Goal: Book appointment/travel/reservation

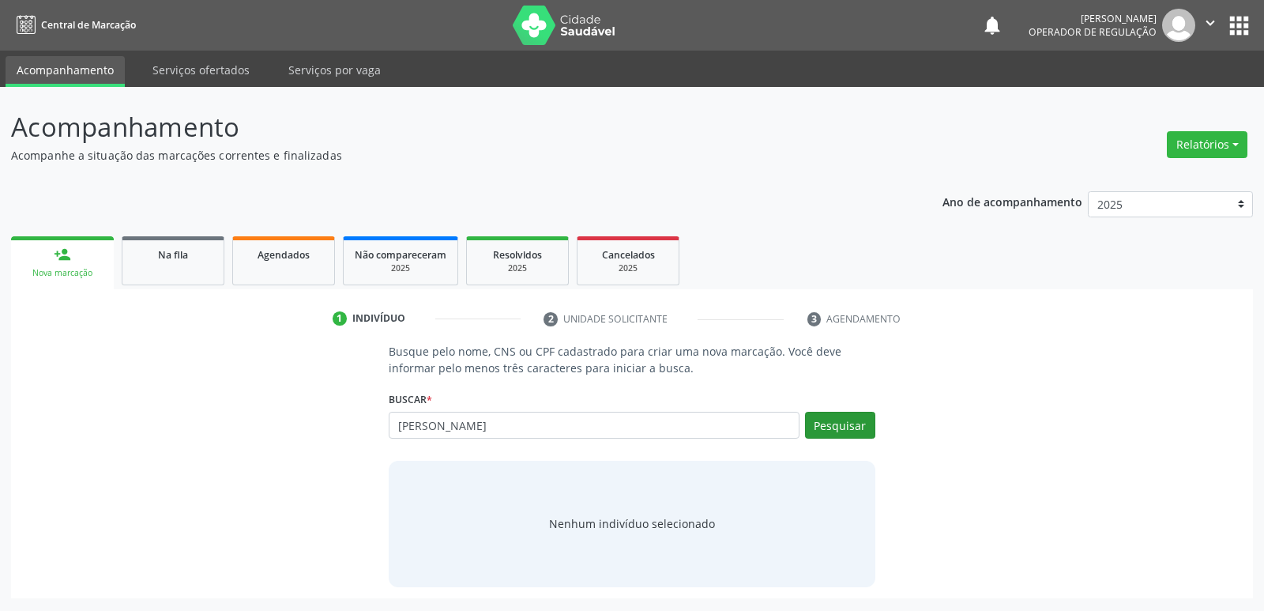
type input "[PERSON_NAME]"
click at [830, 432] on button "Pesquisar" at bounding box center [840, 425] width 70 height 27
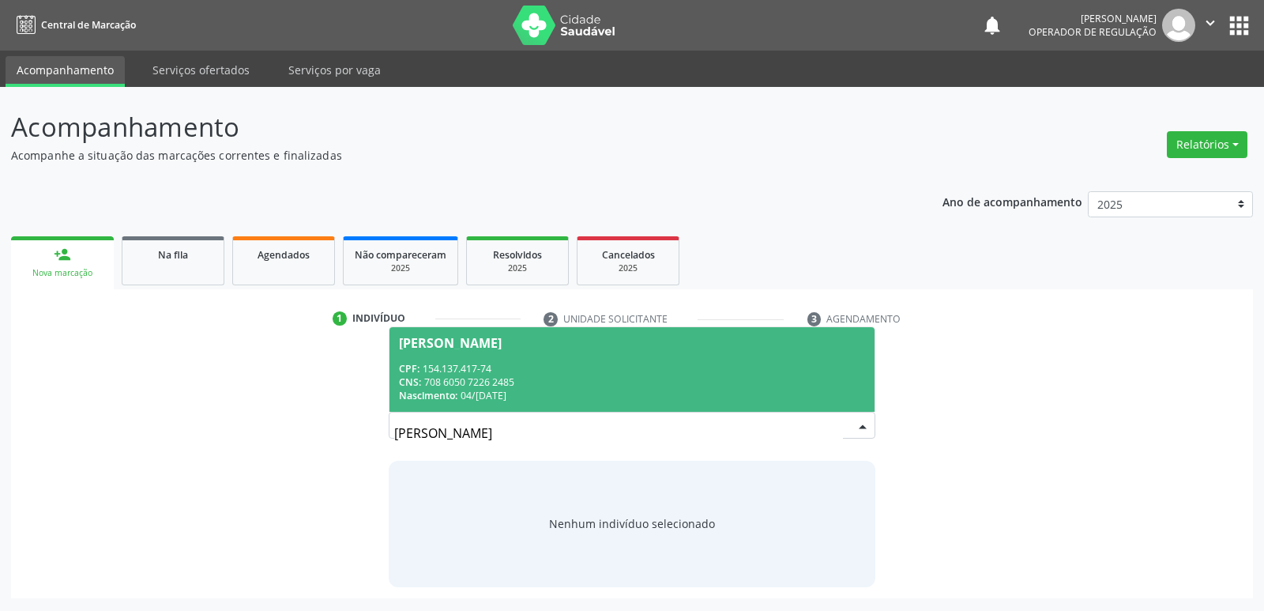
drag, startPoint x: 528, startPoint y: 371, endPoint x: 608, endPoint y: 190, distance: 198.5
click at [576, 232] on div "person_add Nova marcação Na fila Agendados Não compareceram 2025 Resolvidos 202…" at bounding box center [632, 415] width 1242 height 366
click at [445, 389] on span "Nascimento:" at bounding box center [428, 395] width 58 height 13
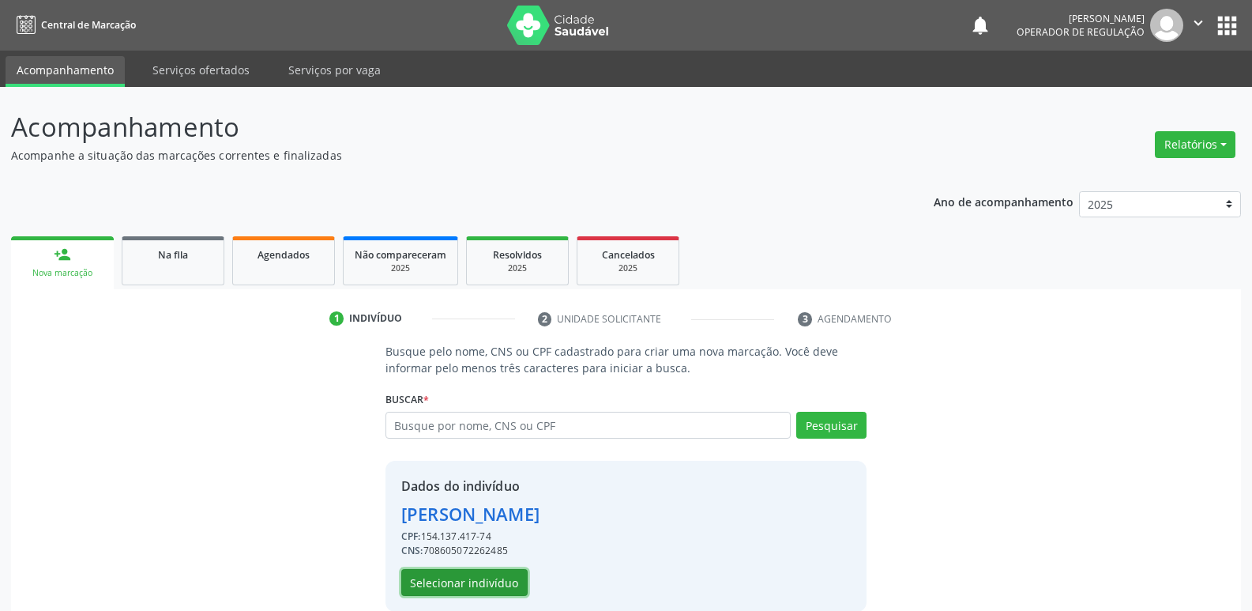
click at [468, 584] on button "Selecionar indivíduo" at bounding box center [464, 582] width 126 height 27
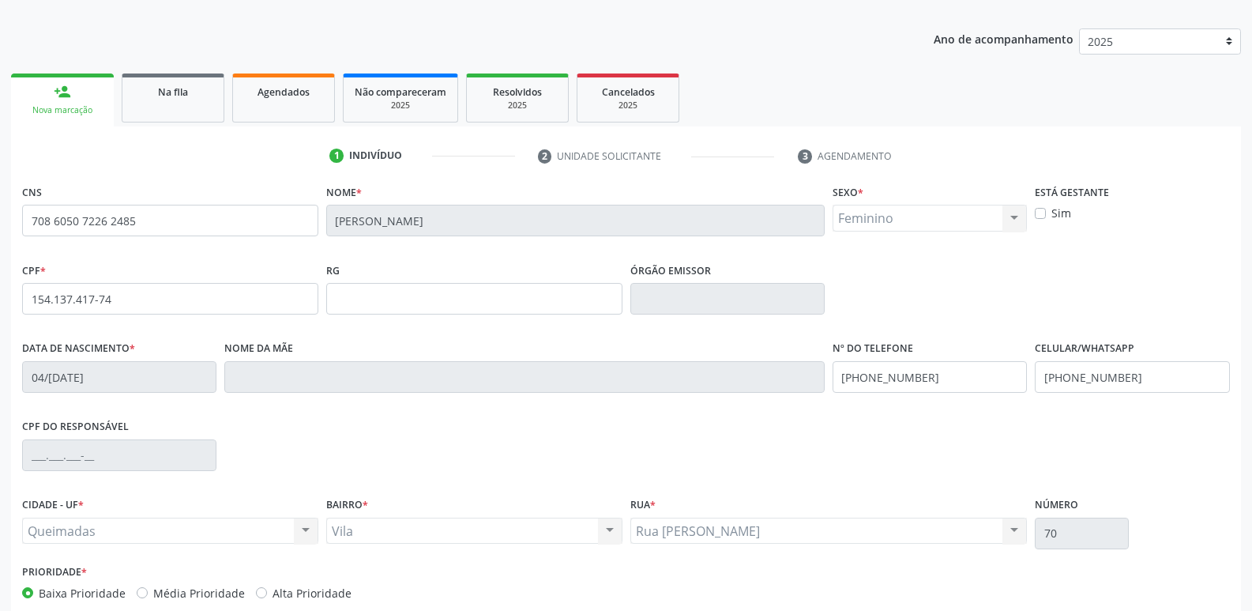
scroll to position [246, 0]
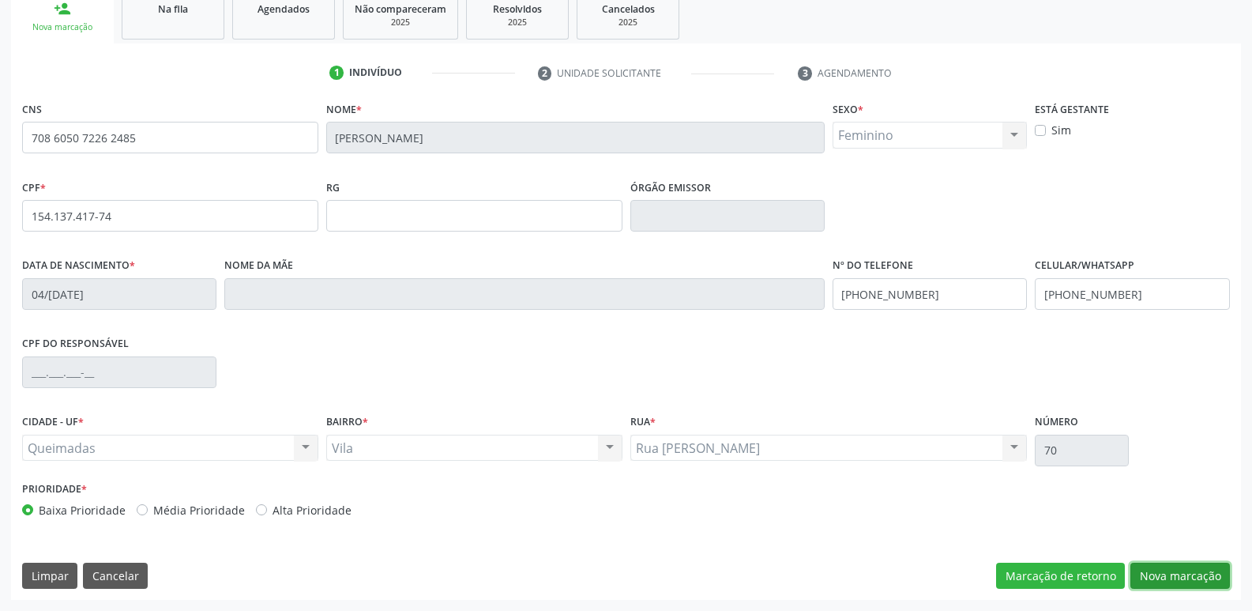
click at [1151, 569] on button "Nova marcação" at bounding box center [1181, 576] width 100 height 27
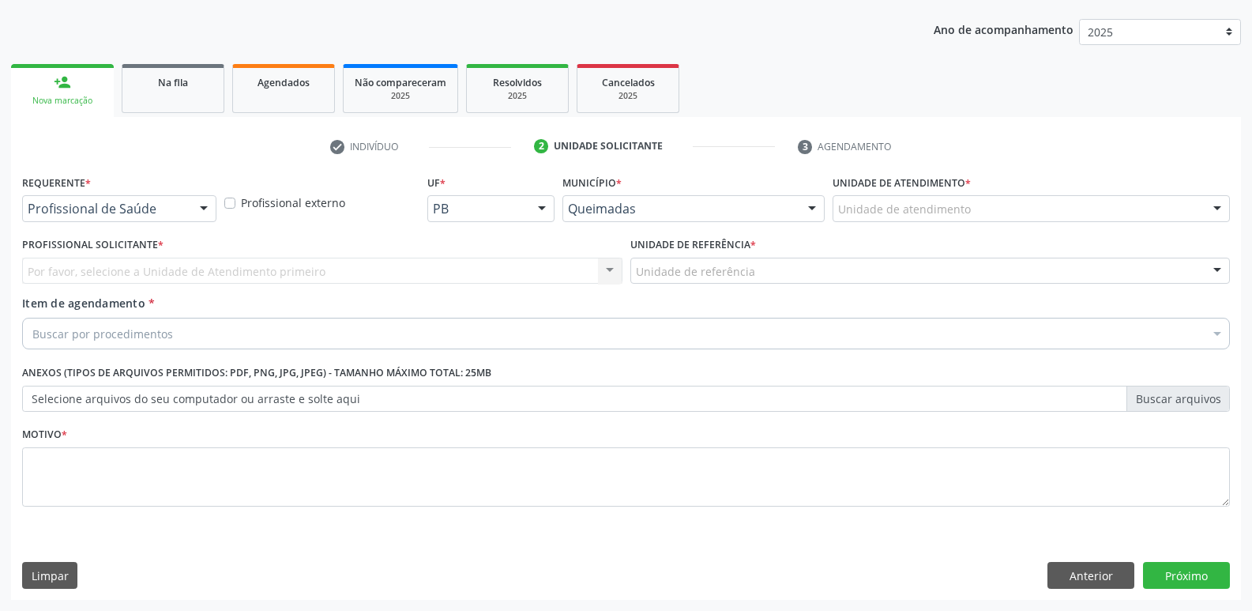
scroll to position [172, 0]
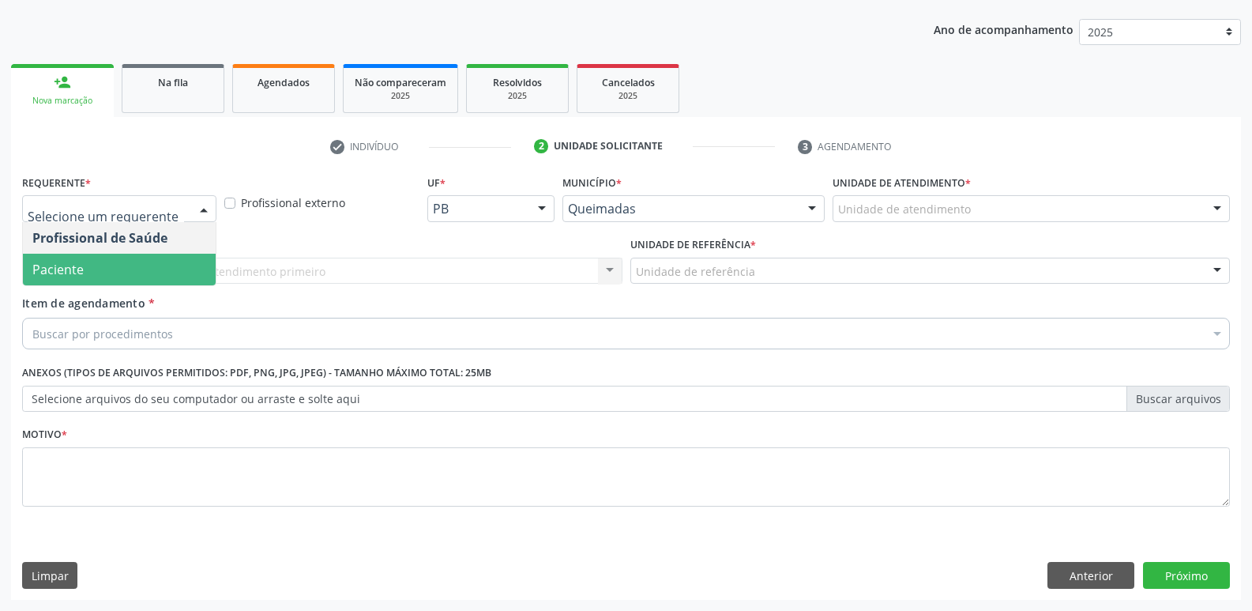
drag, startPoint x: 111, startPoint y: 273, endPoint x: 137, endPoint y: 261, distance: 28.6
click at [116, 268] on span "Paciente" at bounding box center [119, 270] width 193 height 32
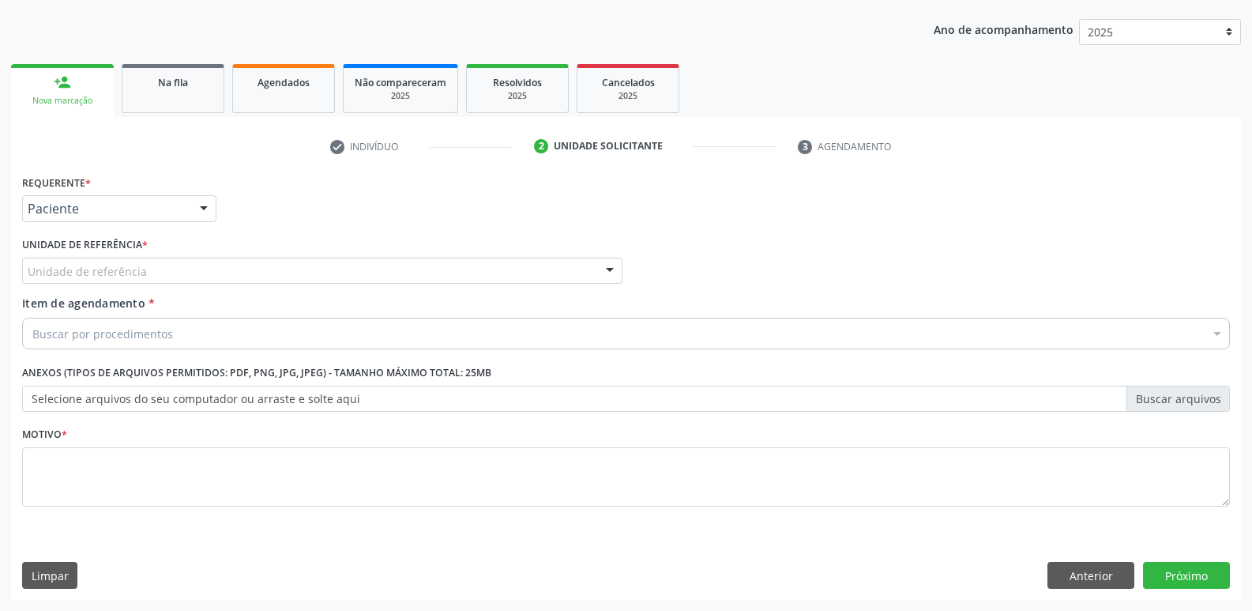
click at [137, 261] on div "Unidade de referência" at bounding box center [322, 271] width 600 height 27
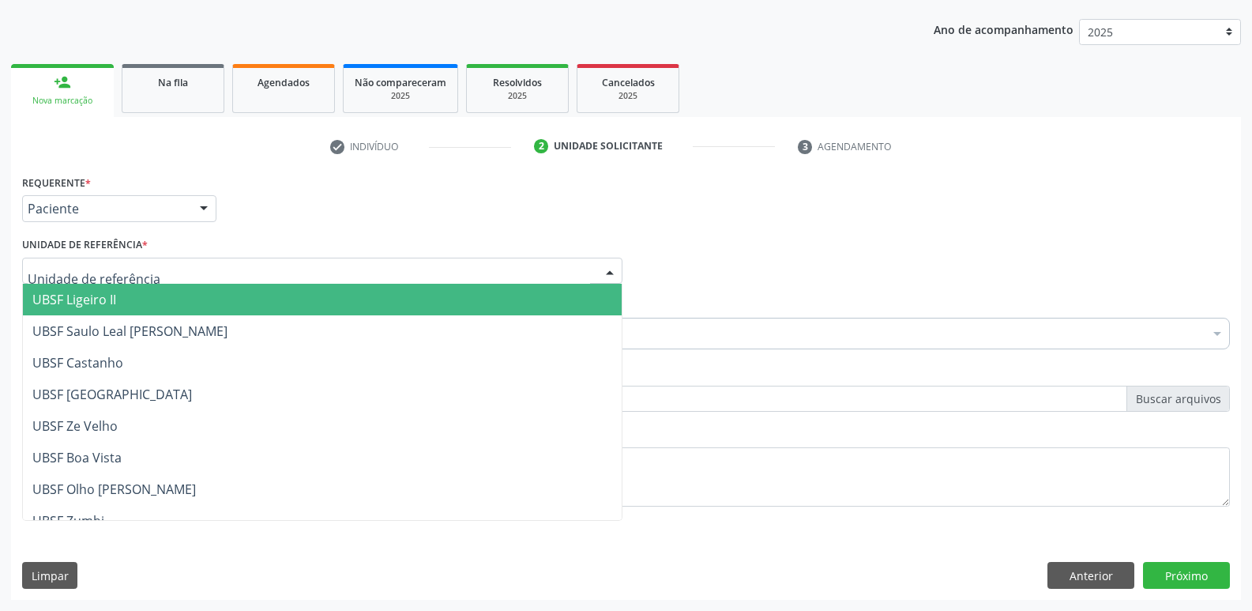
click at [139, 299] on span "UBSF Ligeiro II" at bounding box center [322, 300] width 599 height 32
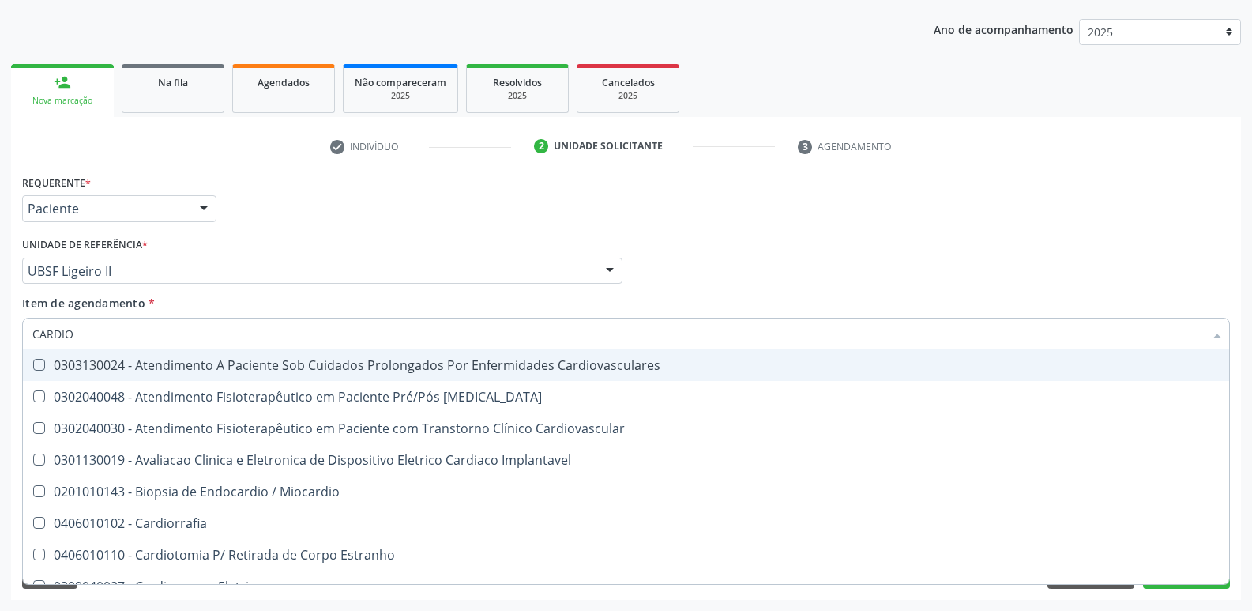
type input "CARDIOL"
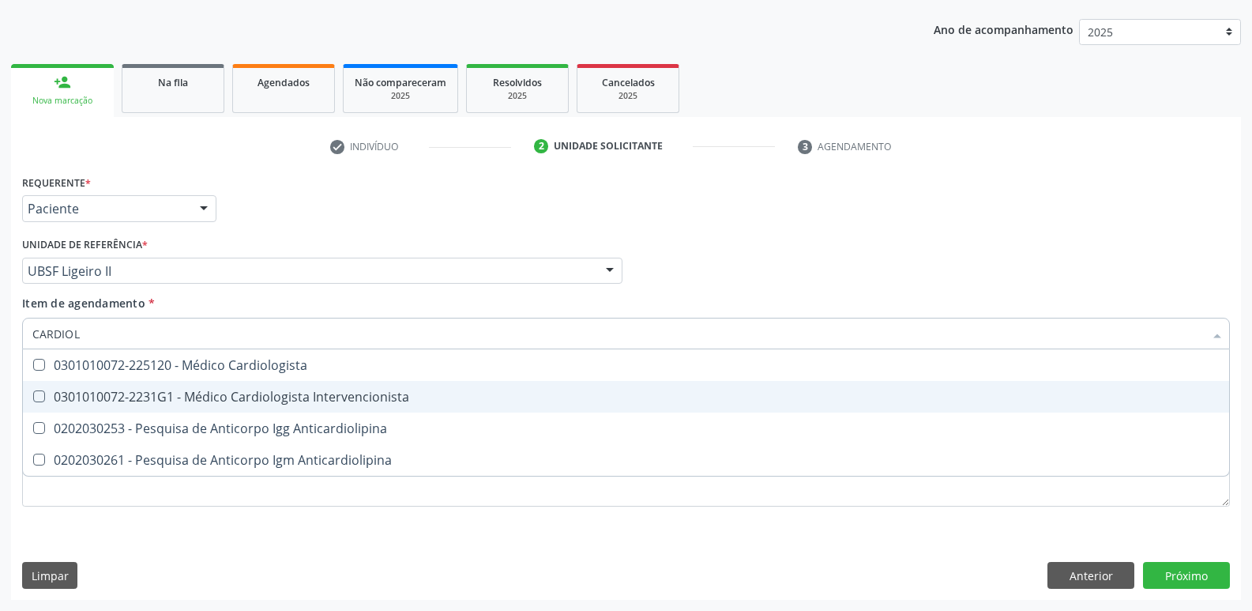
click at [273, 393] on div "0301010072-2231G1 - Médico Cardiologista Intervencionista" at bounding box center [625, 396] width 1187 height 13
checkbox Intervencionista "true"
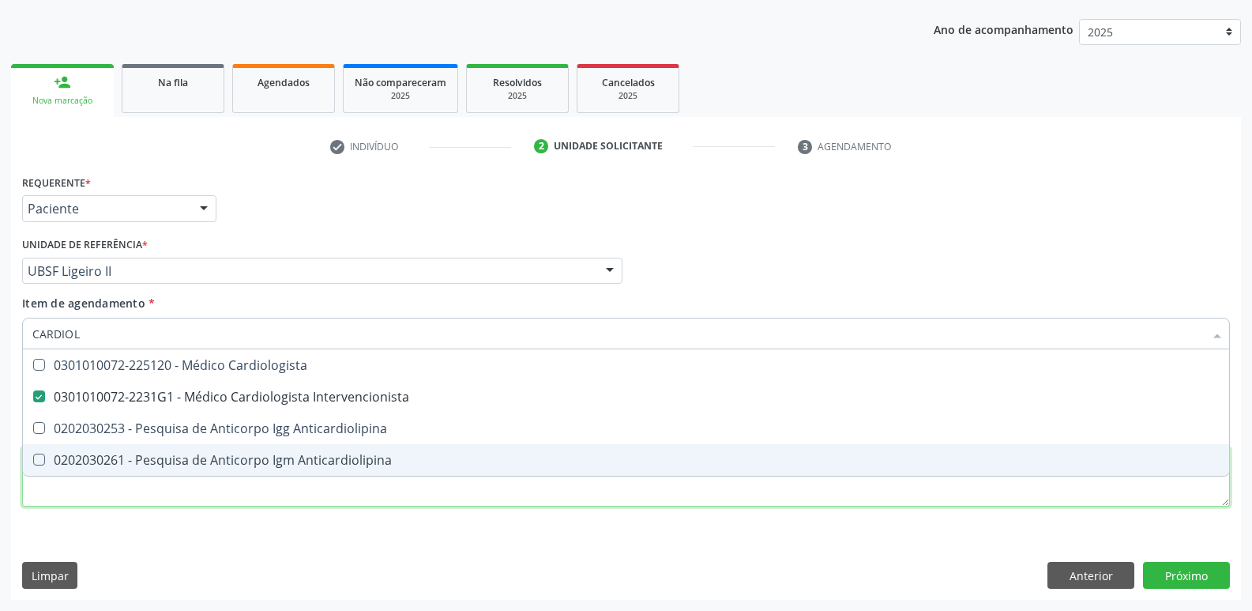
click at [269, 499] on div "Requerente * Paciente Profissional de Saúde Paciente Nenhum resultado encontrad…" at bounding box center [626, 350] width 1208 height 358
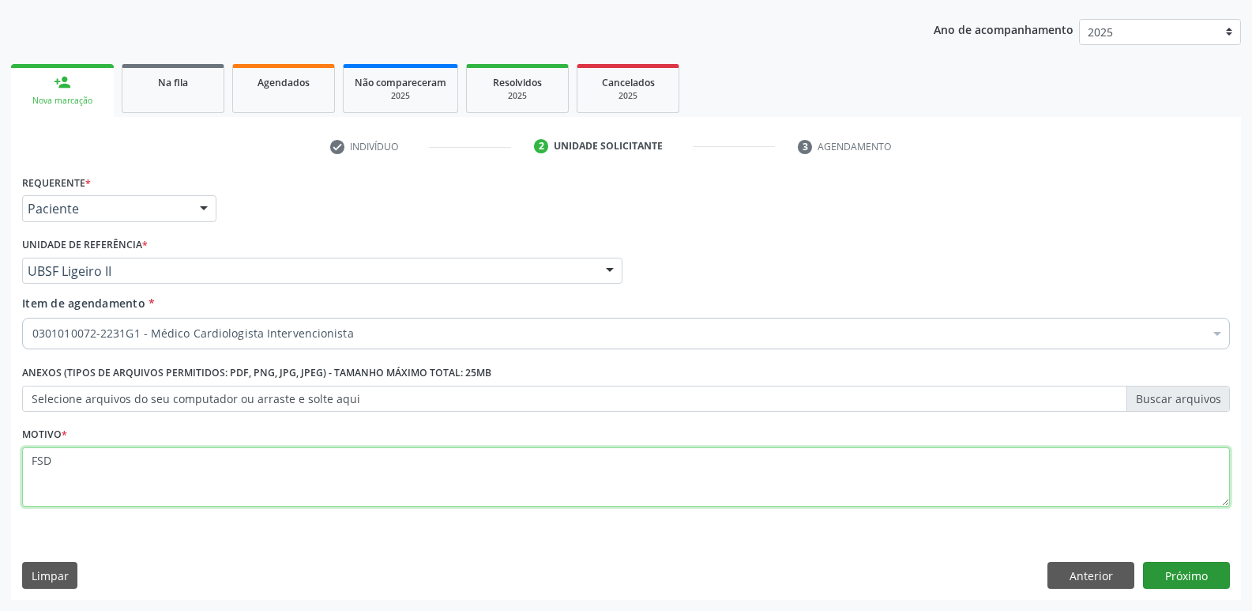
type textarea "FSD"
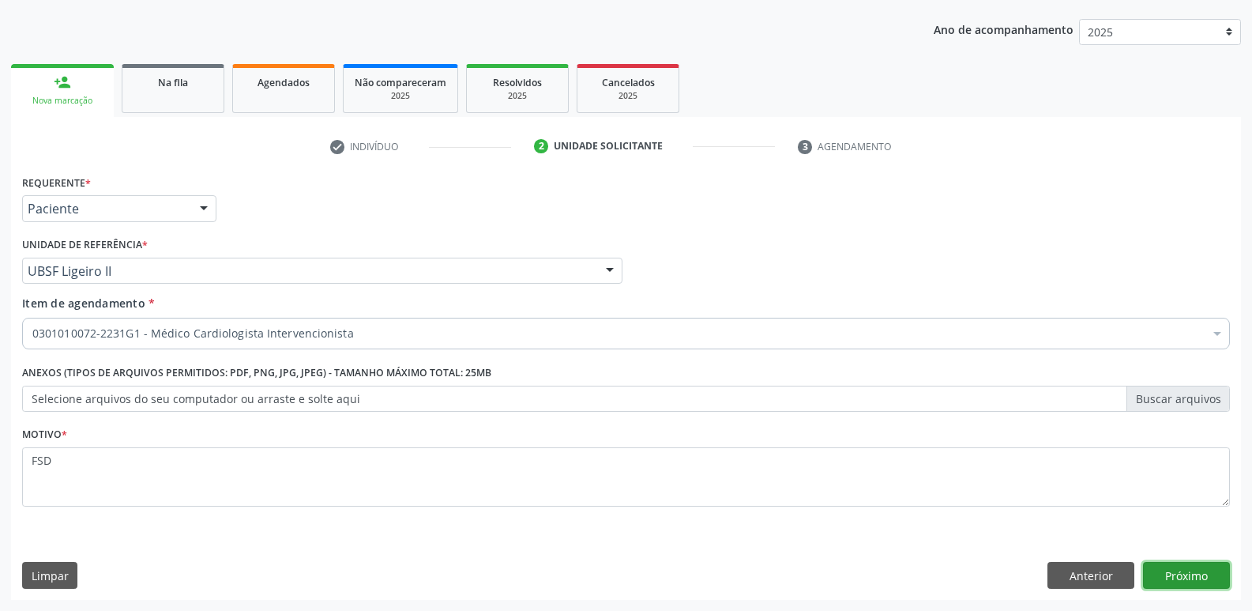
click at [1166, 570] on button "Próximo" at bounding box center [1186, 575] width 87 height 27
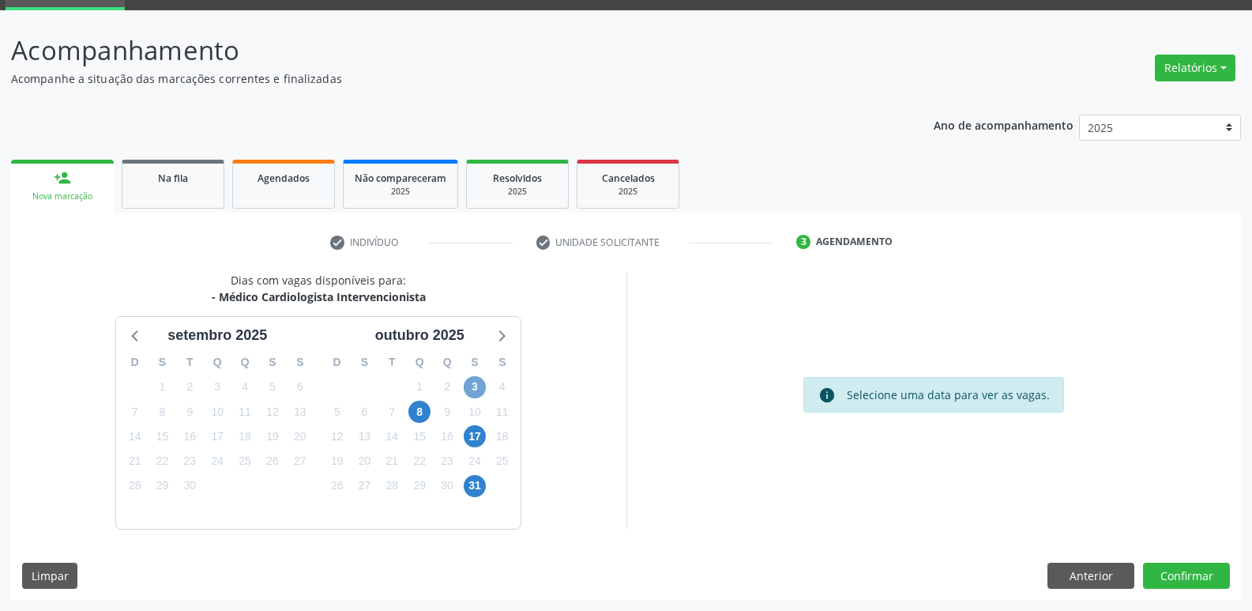
click at [469, 389] on span "3" at bounding box center [475, 387] width 22 height 22
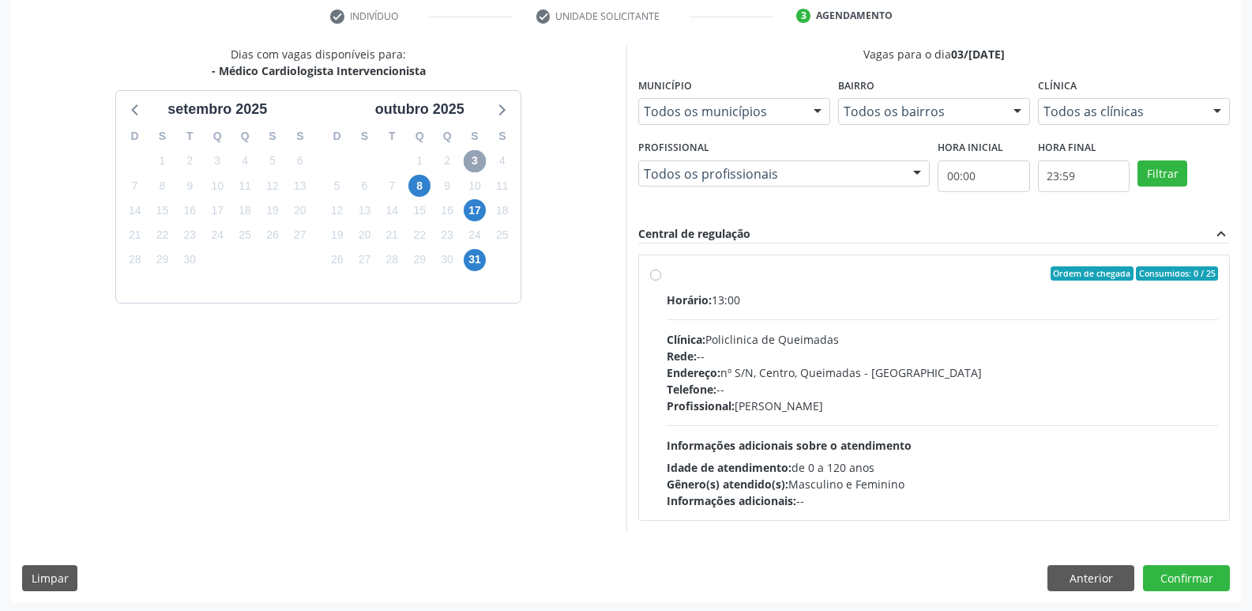
scroll to position [305, 0]
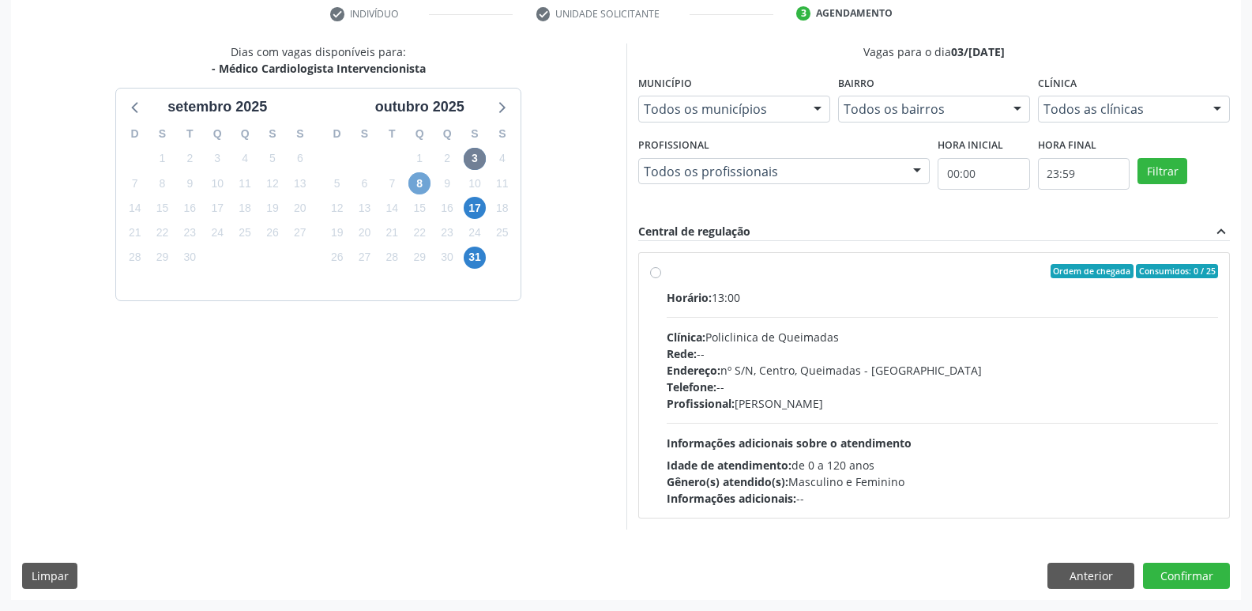
click at [415, 183] on span "8" at bounding box center [419, 183] width 22 height 22
click at [482, 210] on span "17" at bounding box center [475, 208] width 22 height 22
click at [479, 255] on span "31" at bounding box center [475, 258] width 22 height 22
click at [529, 416] on div "Dias com vagas disponíveis para: - Médico Cardiologista Intervencionista set[DA…" at bounding box center [318, 285] width 615 height 485
click at [1053, 576] on button "Anterior" at bounding box center [1091, 576] width 87 height 27
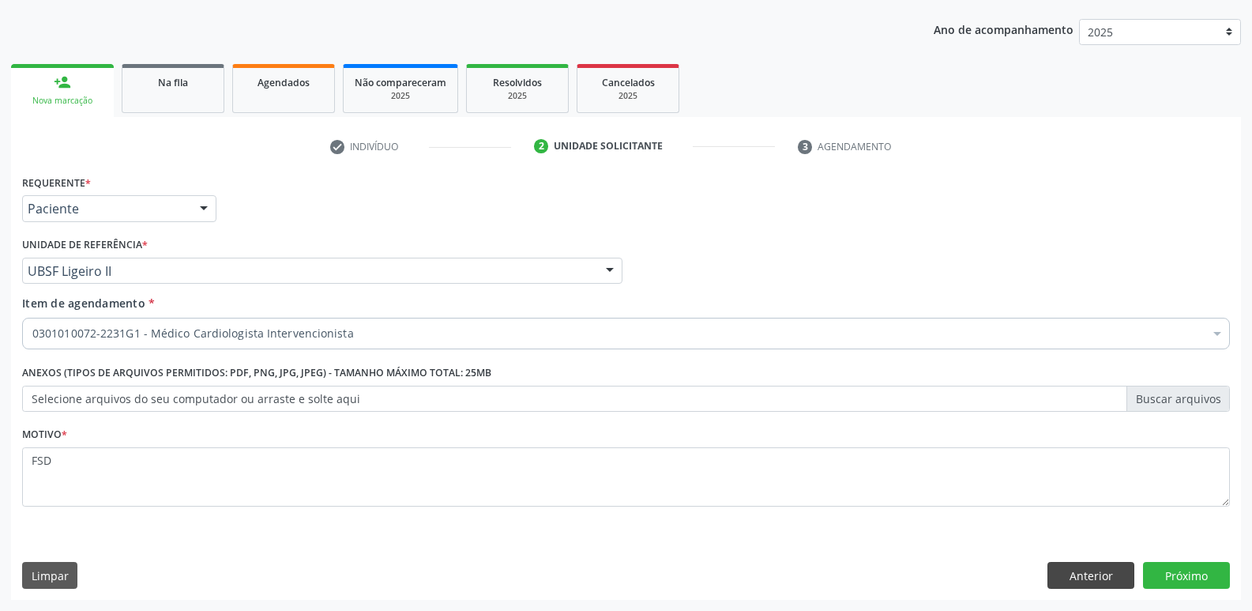
scroll to position [172, 0]
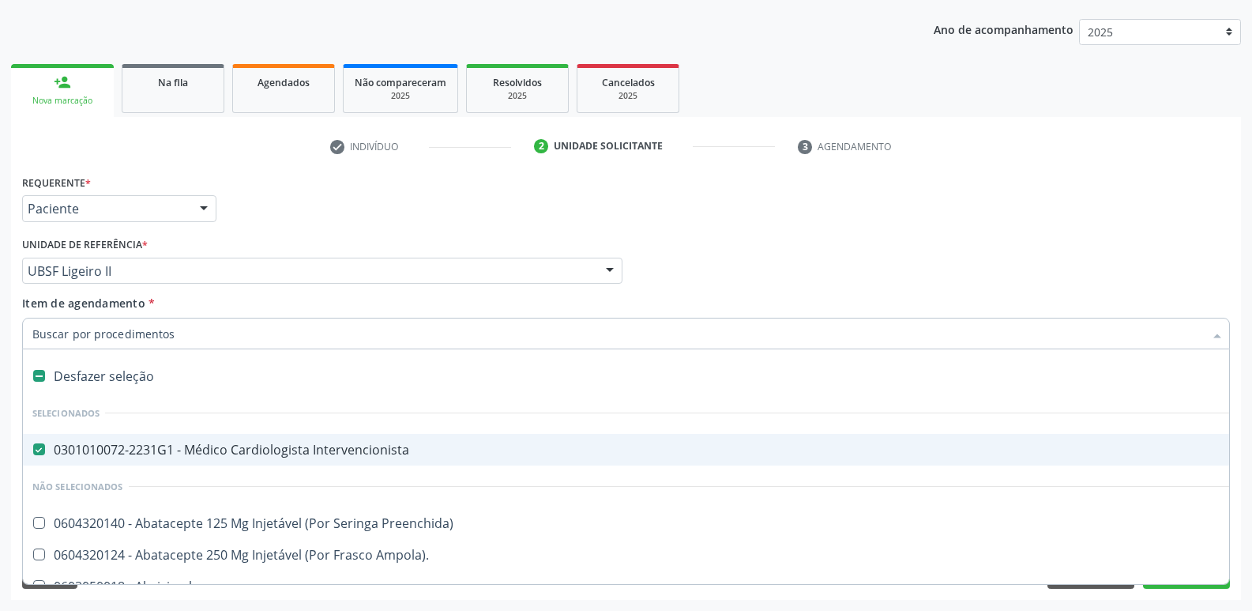
click at [267, 444] on div "0301010072-2231G1 - Médico Cardiologista Intervencionista" at bounding box center [647, 449] width 1230 height 13
checkbox Intervencionista "false"
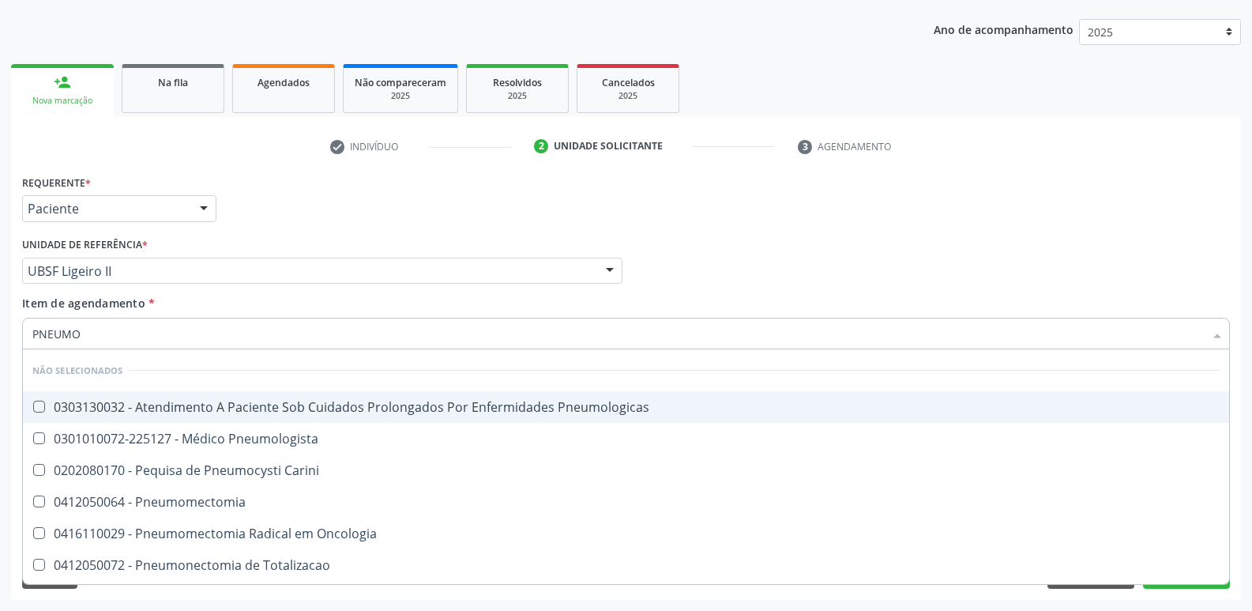
type input "PNEUMOL"
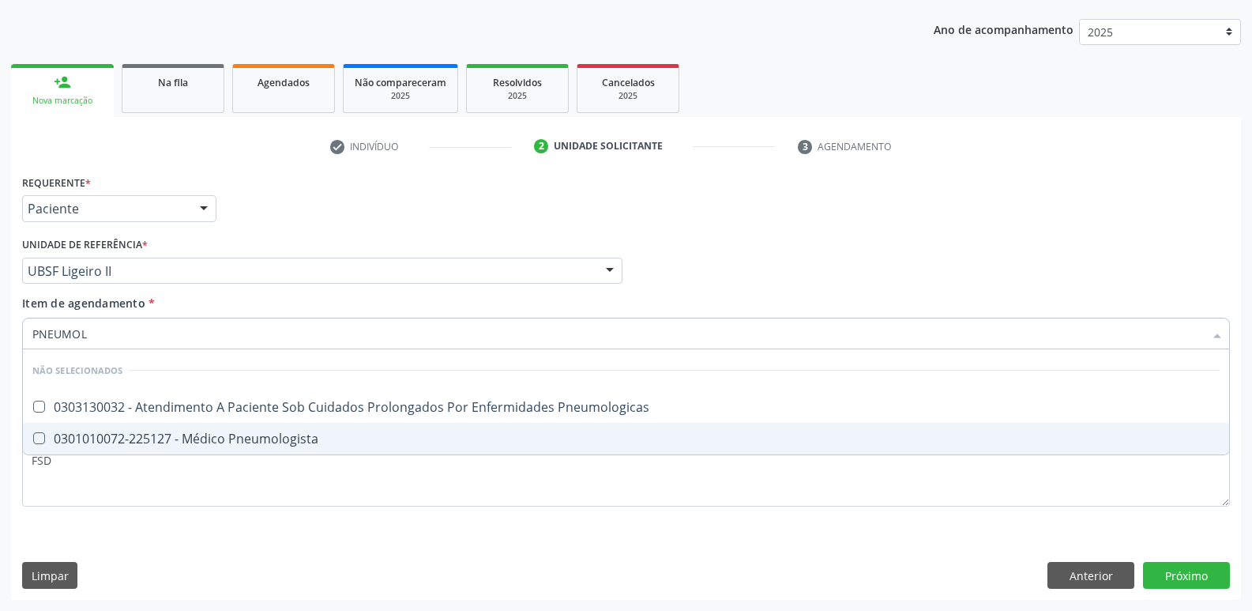
click at [324, 429] on span "0301010072-225127 - Médico Pneumologista" at bounding box center [626, 439] width 1206 height 32
checkbox Pneumologista "true"
click at [280, 514] on div "Requerente * Paciente Profissional de Saúde Paciente Nenhum resultado encontrad…" at bounding box center [626, 350] width 1208 height 358
checkbox Pneumologicas "true"
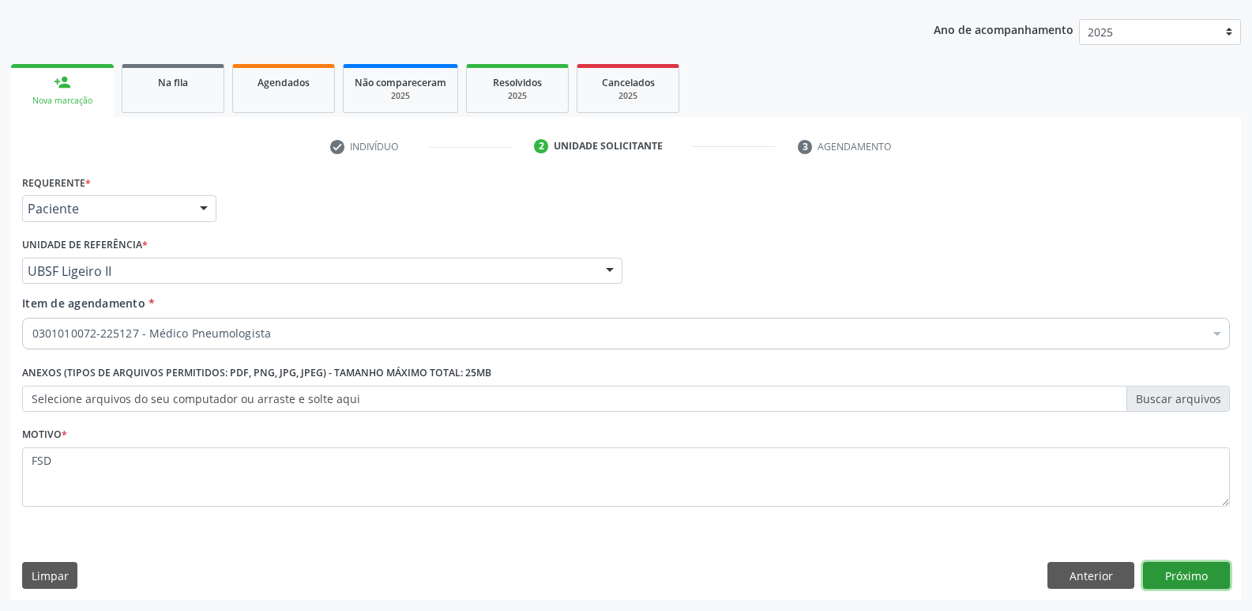
click at [1204, 576] on button "Próximo" at bounding box center [1186, 575] width 87 height 27
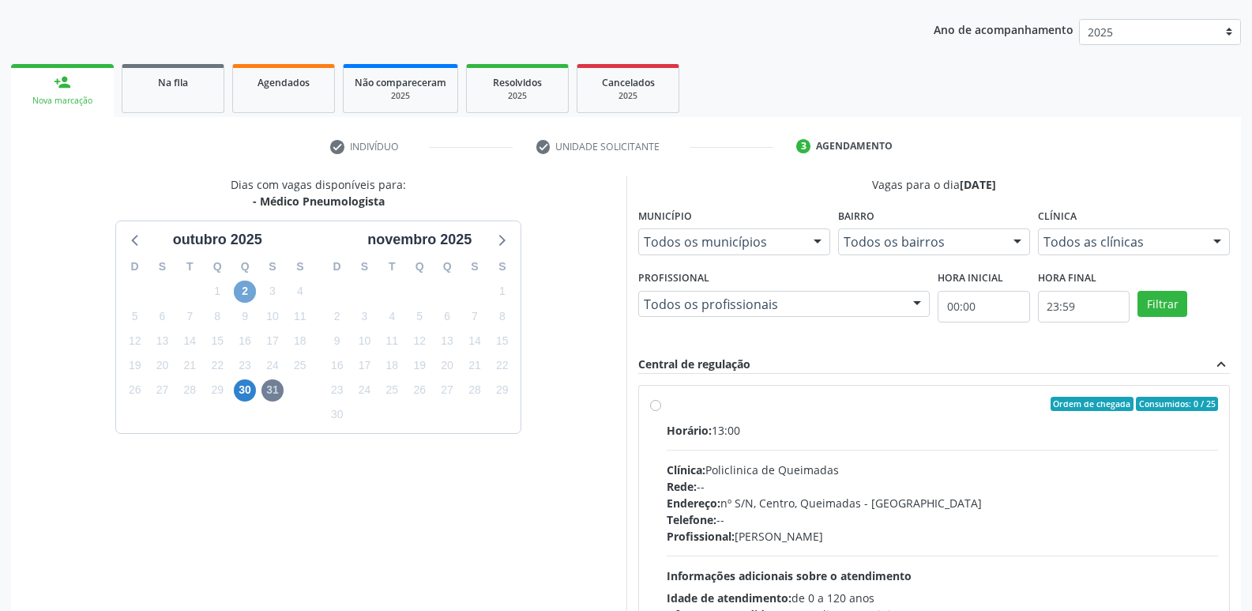
click at [250, 290] on span "2" at bounding box center [245, 291] width 22 height 22
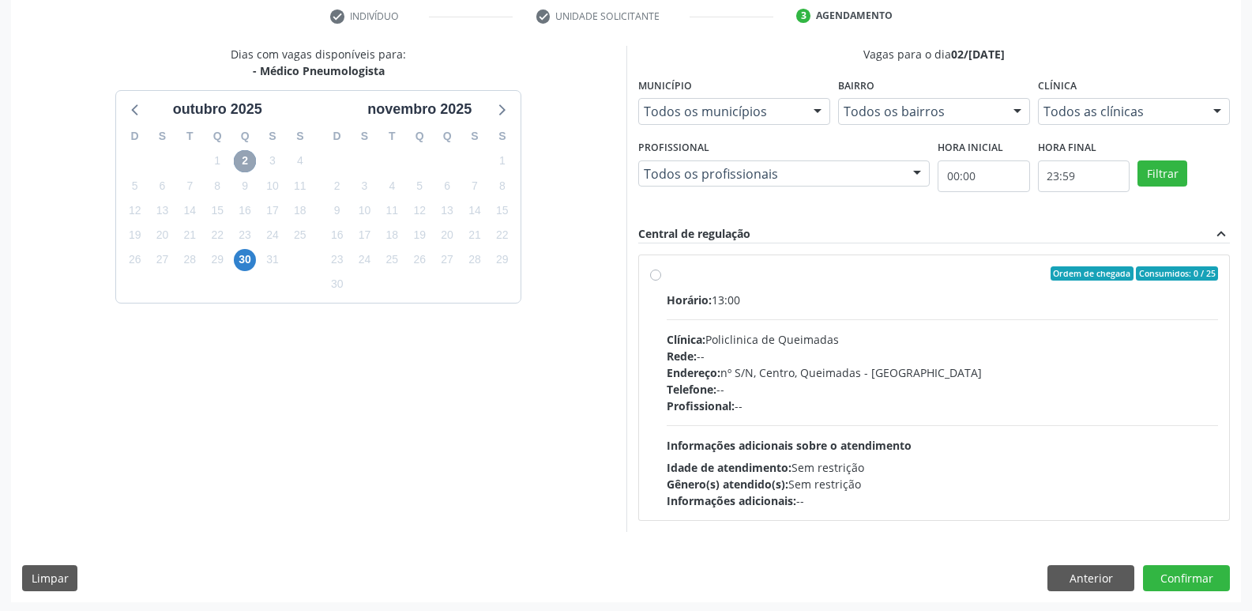
scroll to position [305, 0]
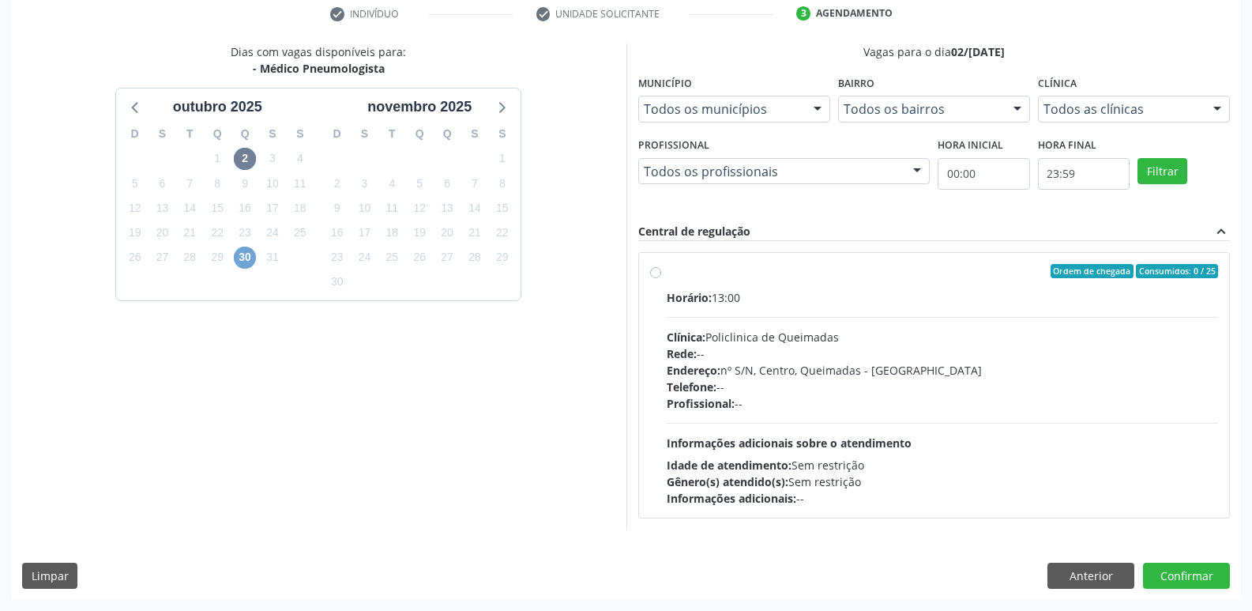
click at [251, 261] on span "30" at bounding box center [245, 258] width 22 height 22
click at [1079, 571] on button "Anterior" at bounding box center [1091, 576] width 87 height 27
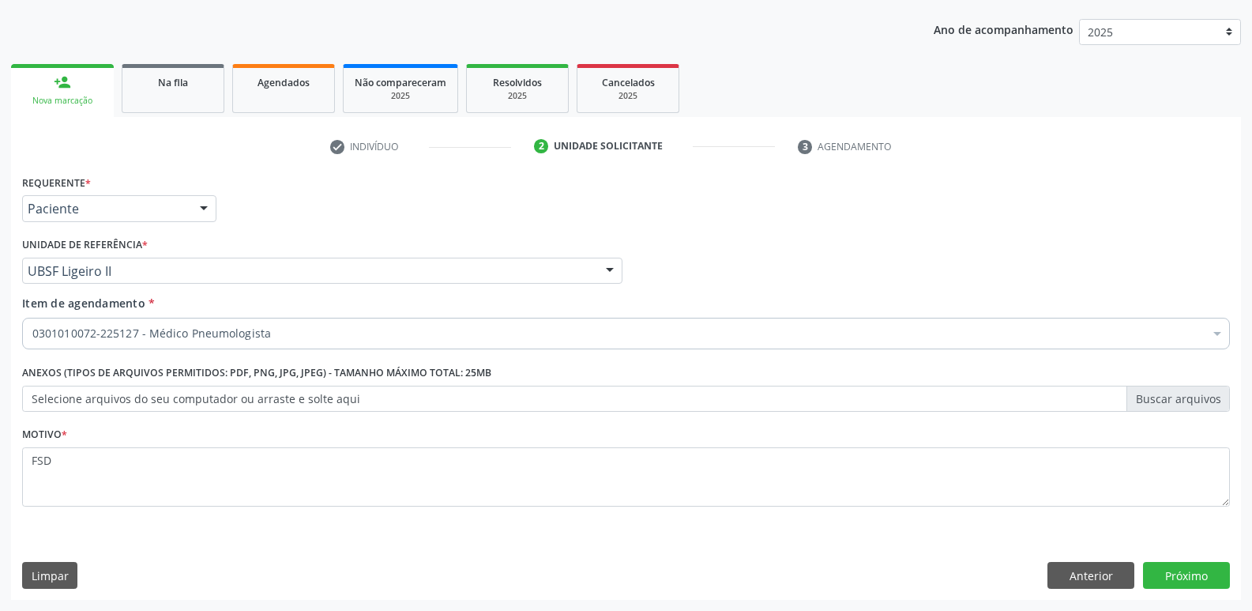
scroll to position [172, 0]
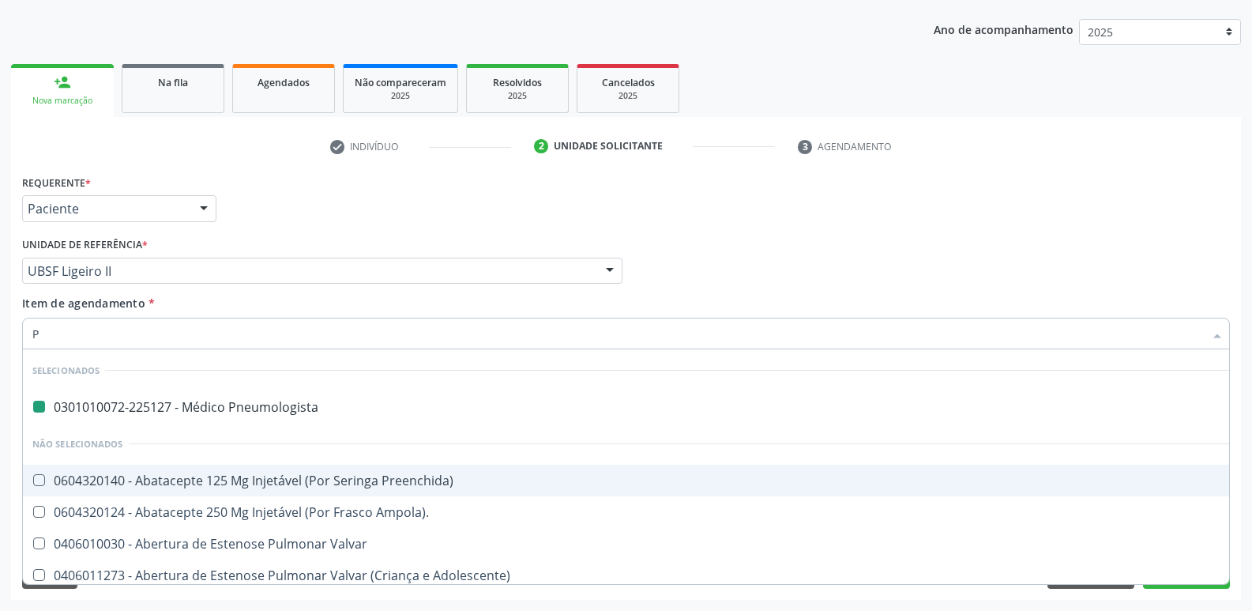
type input "PS"
checkbox Pneumologista "false"
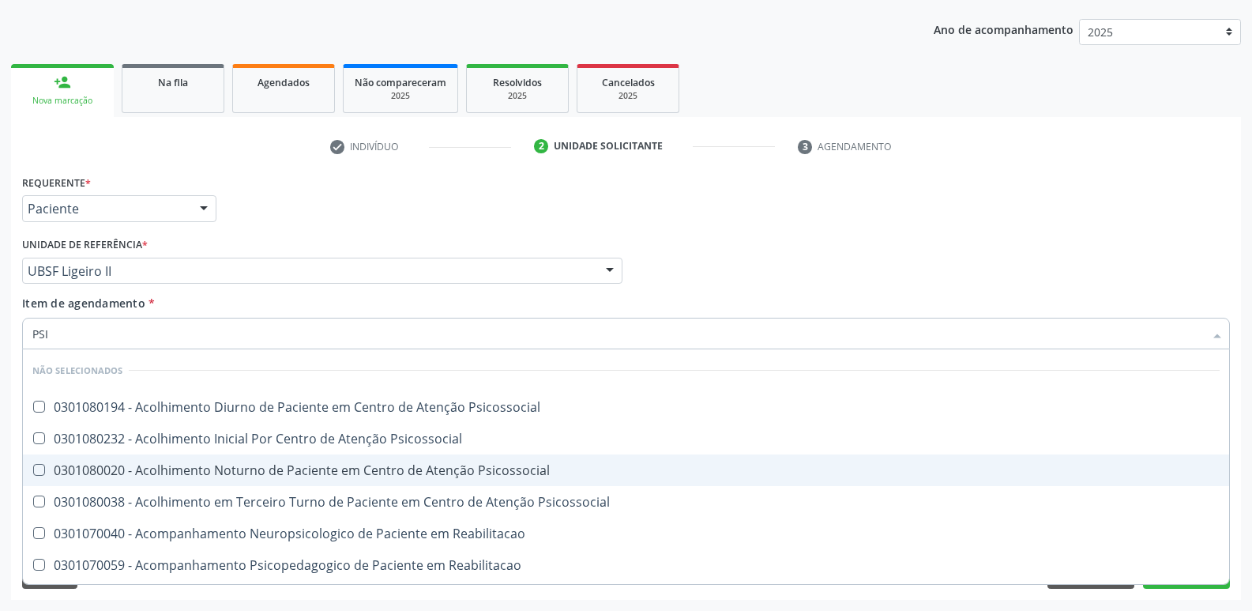
type input "PSIQ"
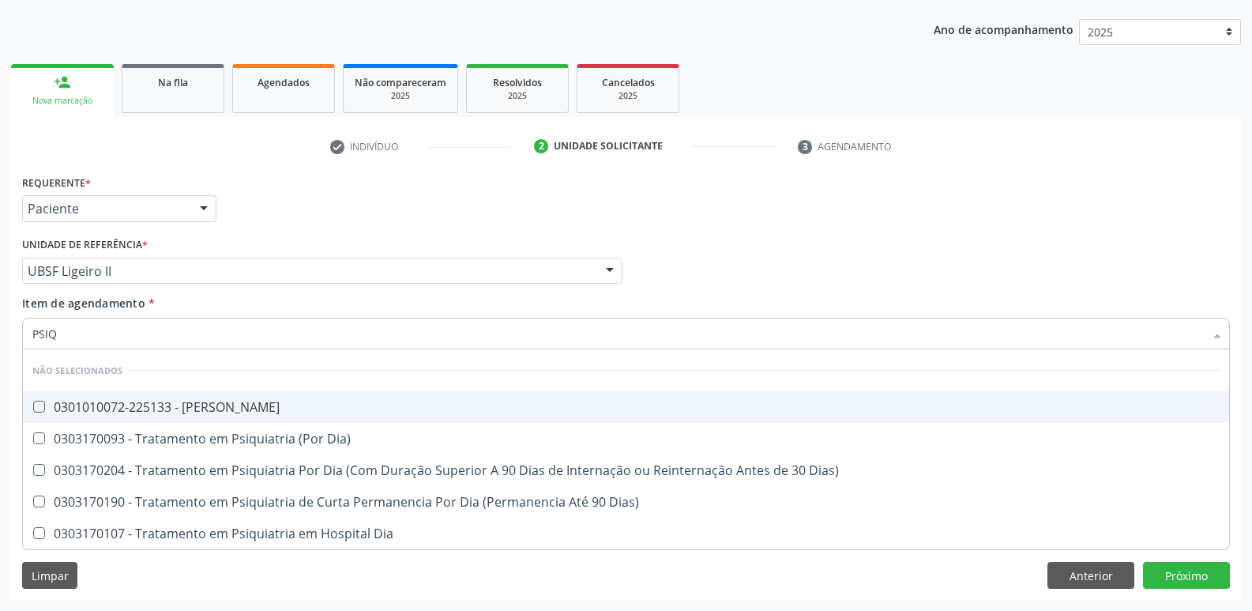
click at [185, 401] on div "0301010072-225133 - [PERSON_NAME]" at bounding box center [625, 407] width 1187 height 13
checkbox Psiquiatra "true"
drag, startPoint x: 1076, startPoint y: 211, endPoint x: 1079, endPoint y: 198, distance: 13.8
click at [1075, 211] on div "Requerente * Paciente Profissional de Saúde Paciente Nenhum resultado encontrad…" at bounding box center [626, 202] width 1216 height 62
checkbox Dia\) "true"
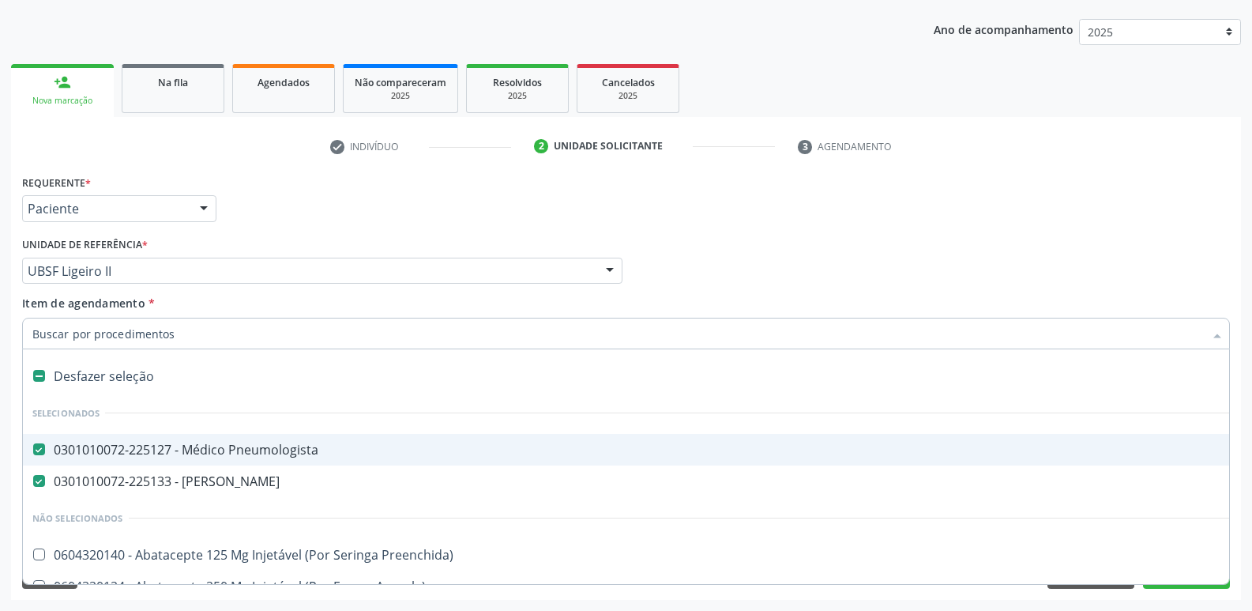
drag, startPoint x: 253, startPoint y: 450, endPoint x: 237, endPoint y: 428, distance: 26.5
click at [256, 447] on div "0301010072-225127 - Médico Pneumologista" at bounding box center [647, 449] width 1230 height 13
click at [931, 228] on div "Requerente * Paciente Profissional de Saúde Paciente Nenhum resultado encontrad…" at bounding box center [626, 202] width 1216 height 62
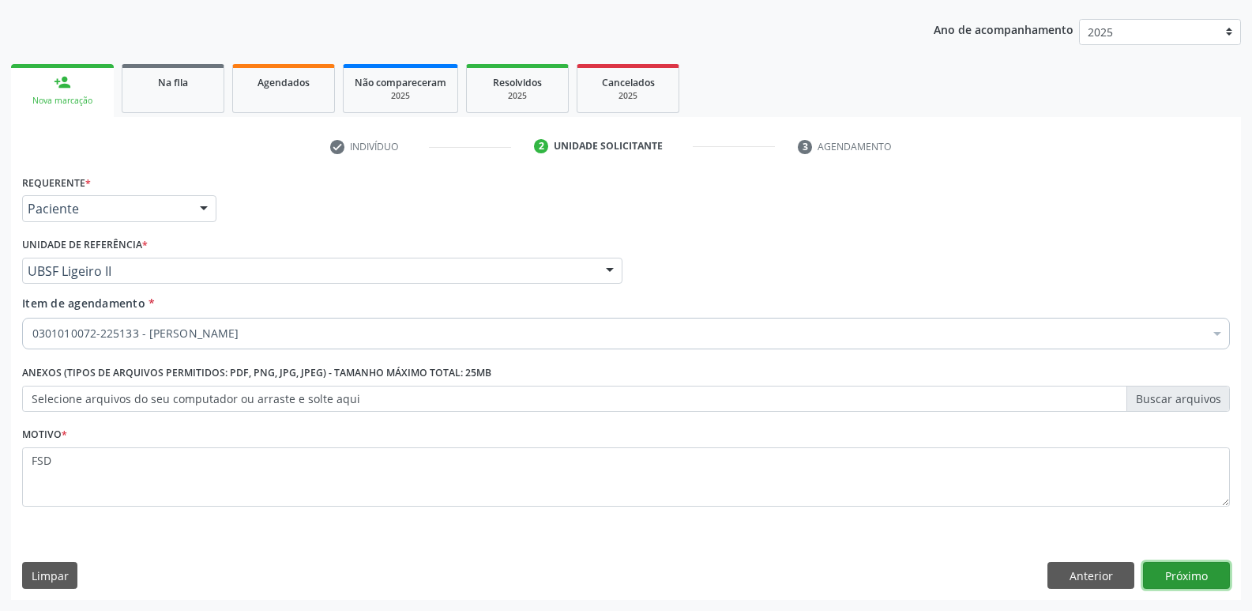
click at [1186, 580] on button "Próximo" at bounding box center [1186, 575] width 87 height 27
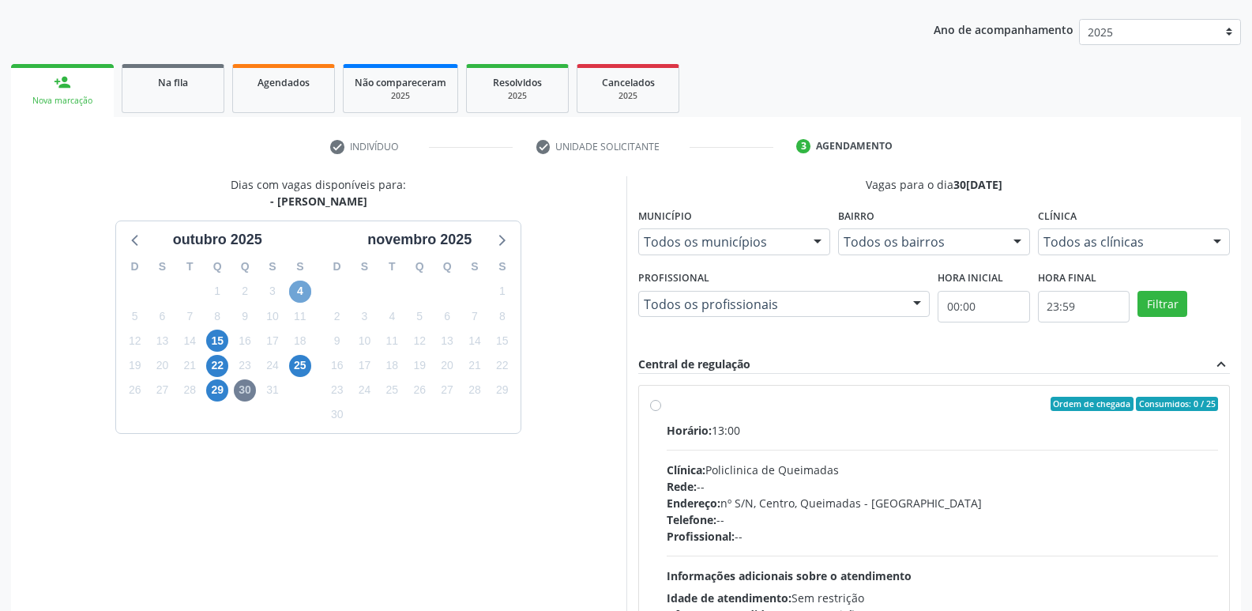
click at [304, 288] on span "4" at bounding box center [300, 291] width 22 height 22
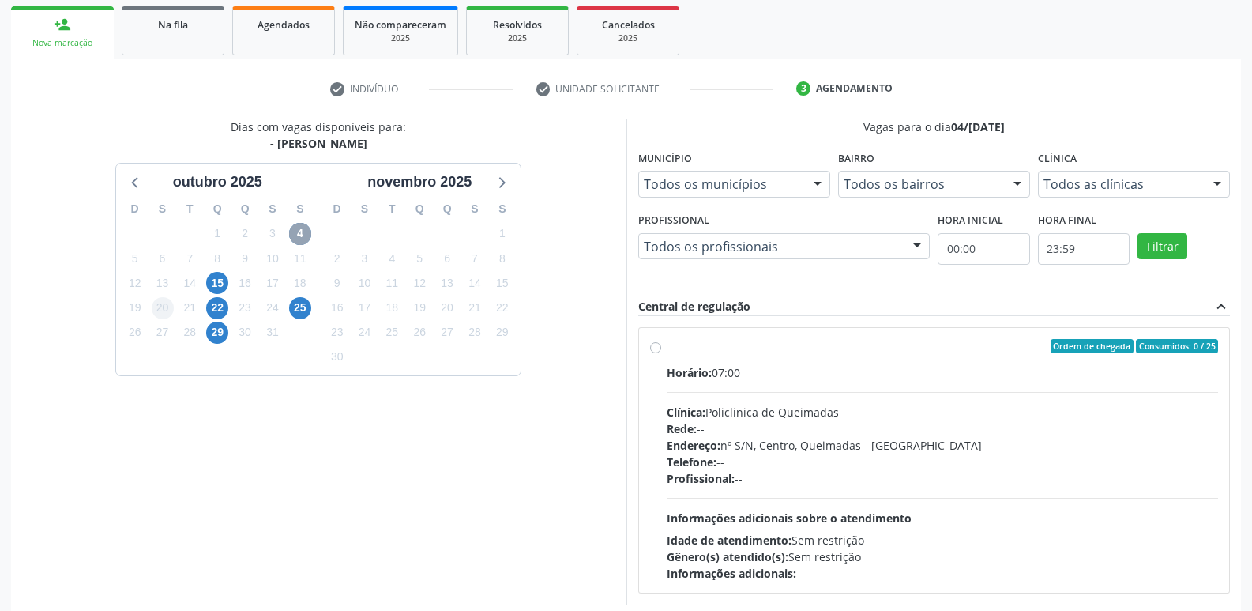
scroll to position [305, 0]
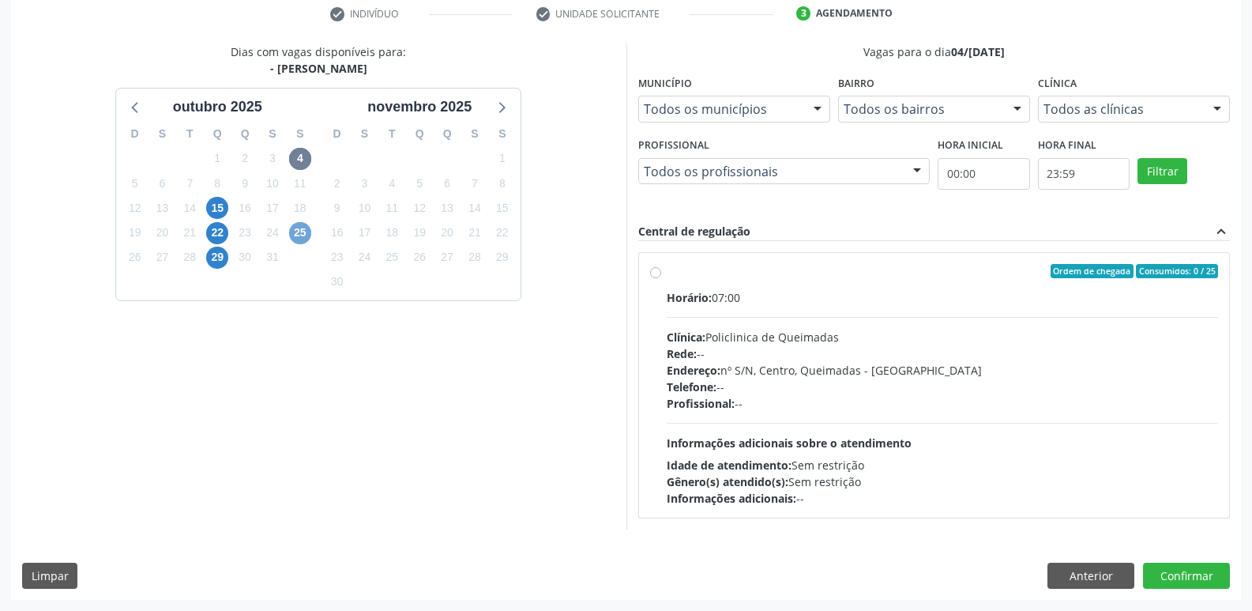
click at [300, 235] on span "25" at bounding box center [300, 233] width 22 height 22
click at [1091, 572] on button "Anterior" at bounding box center [1091, 576] width 87 height 27
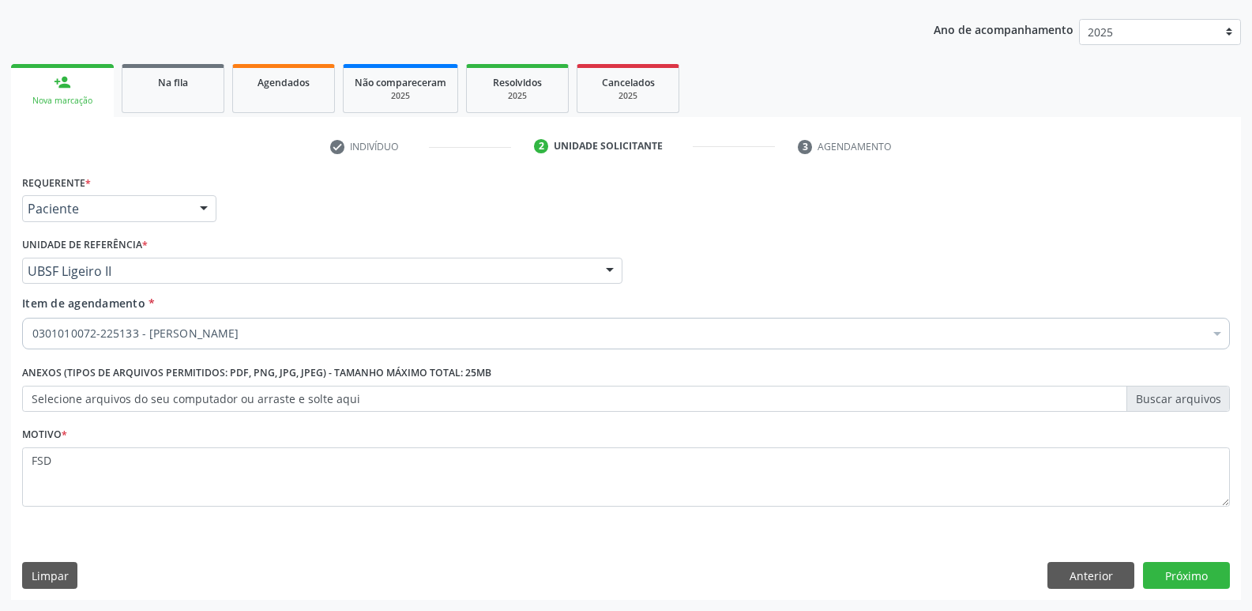
click at [304, 346] on div "0301010072-225133 - [PERSON_NAME]" at bounding box center [626, 334] width 1208 height 32
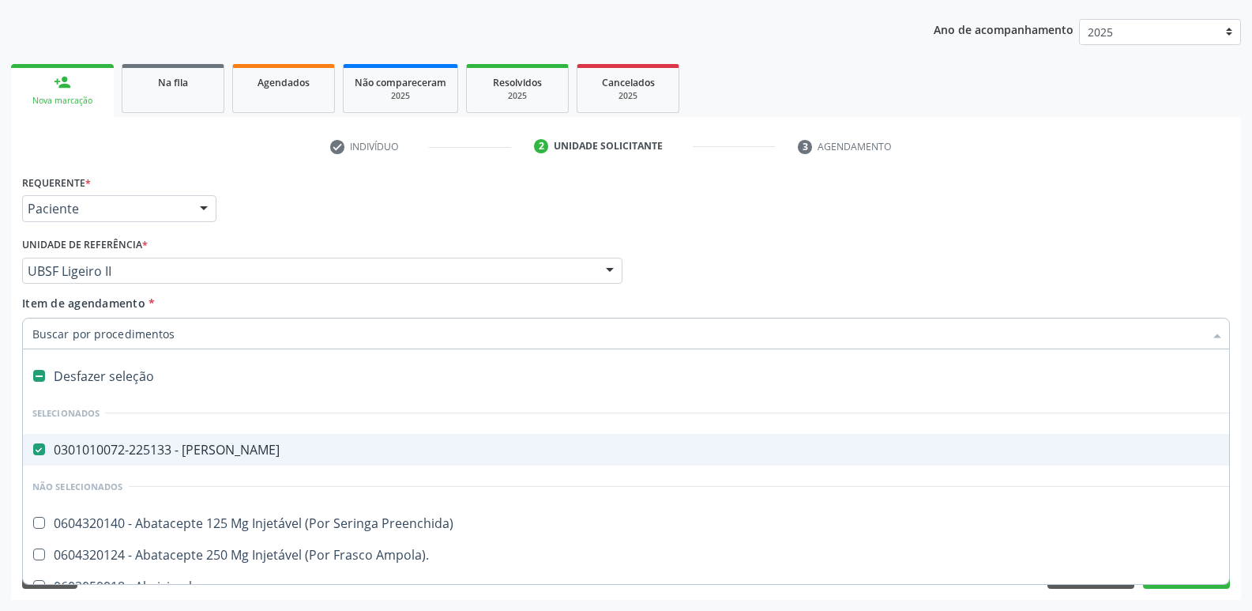
click at [288, 454] on div "0301010072-225133 - [PERSON_NAME]" at bounding box center [647, 449] width 1230 height 13
checkbox Psiquiatra "false"
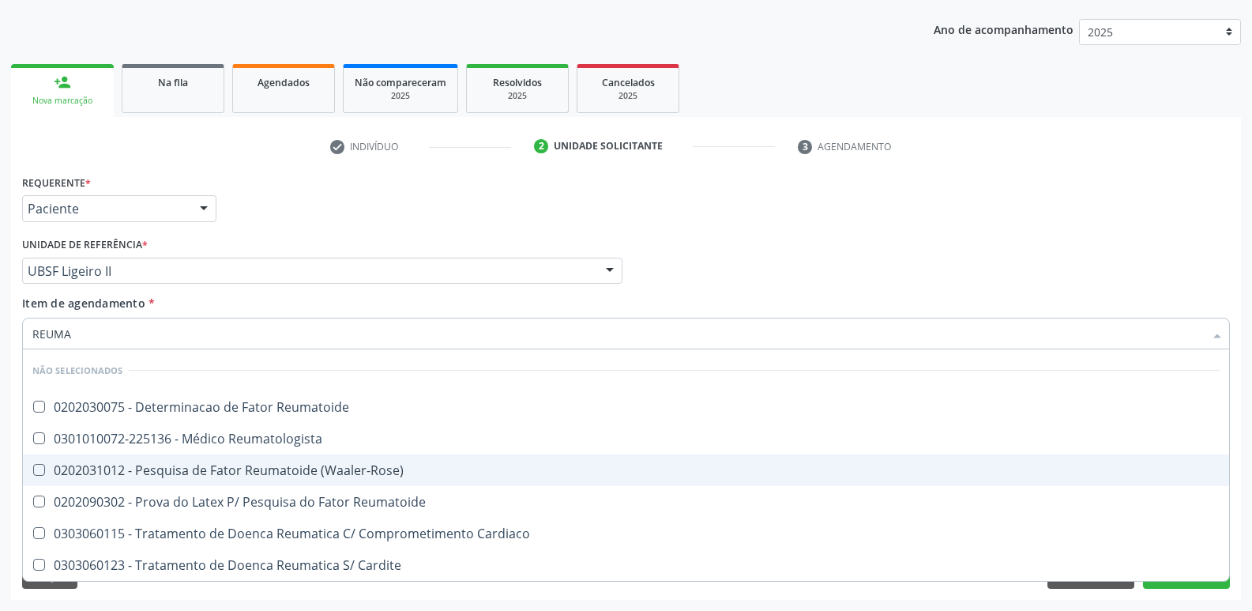
type input "REUMAT"
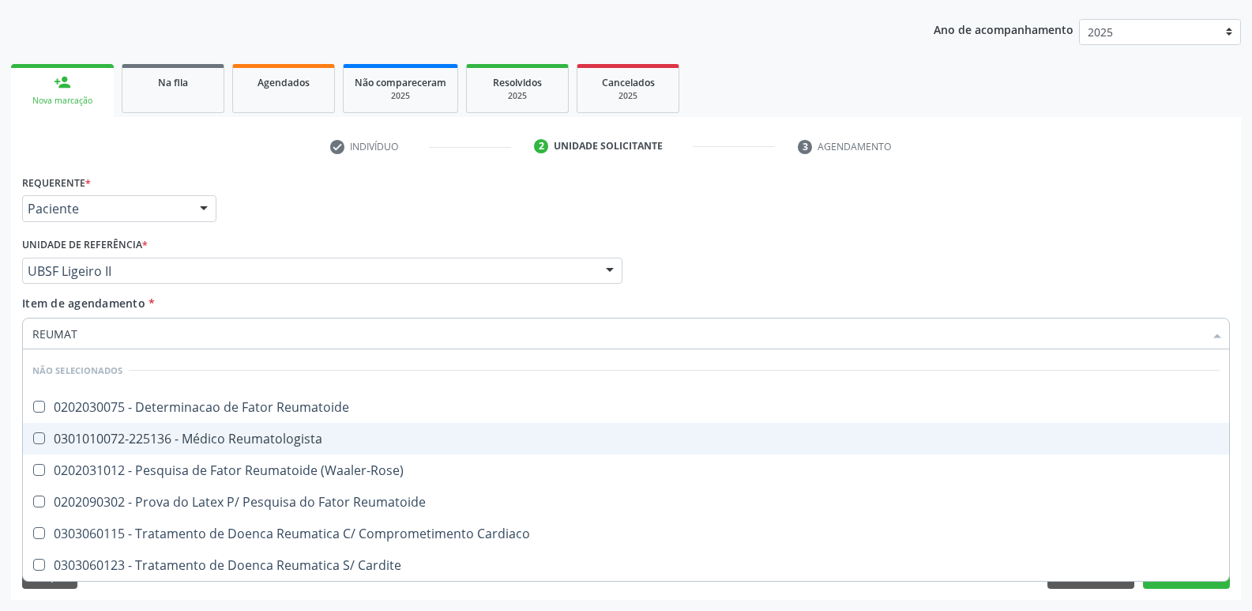
click at [286, 432] on div "0301010072-225136 - Médico Reumatologista" at bounding box center [625, 438] width 1187 height 13
checkbox Reumatologista "true"
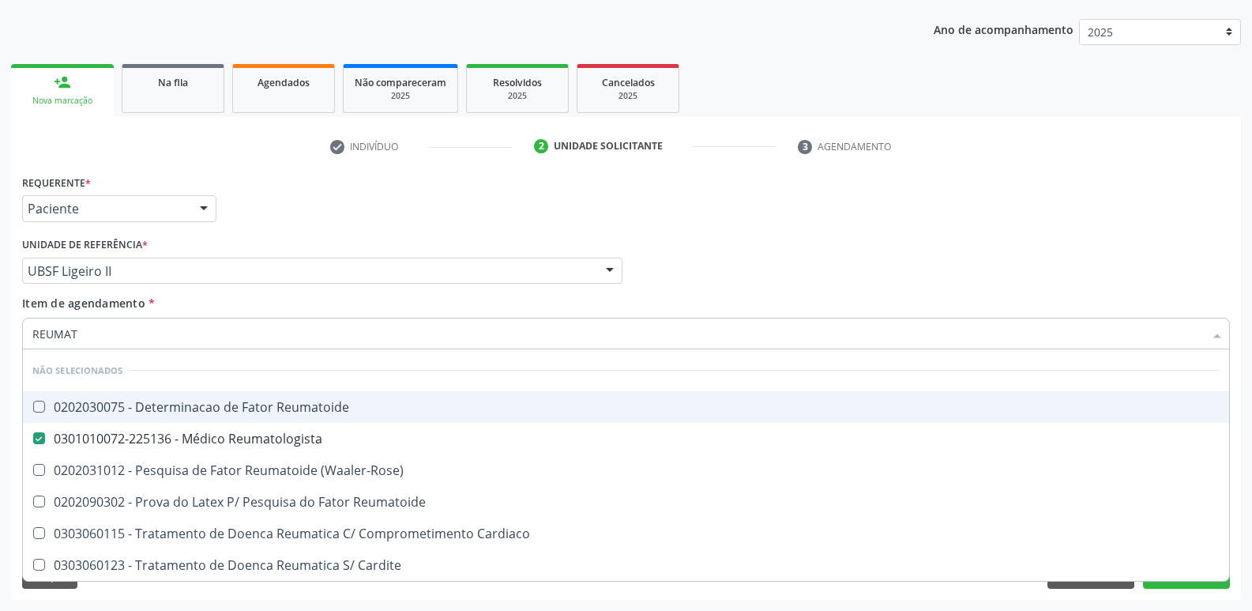
click at [959, 268] on div "Profissional Solicitante Por favor, selecione a Unidade de Atendimento primeiro…" at bounding box center [626, 264] width 1216 height 62
checkbox Reumatoide "true"
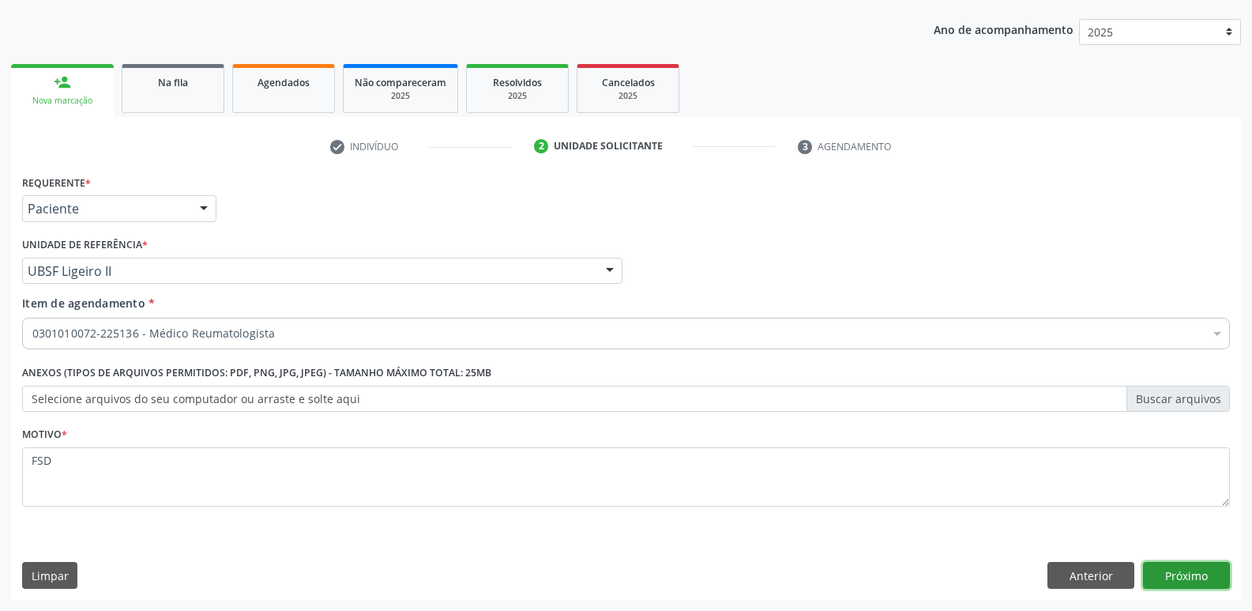
click at [1198, 568] on button "Próximo" at bounding box center [1186, 575] width 87 height 27
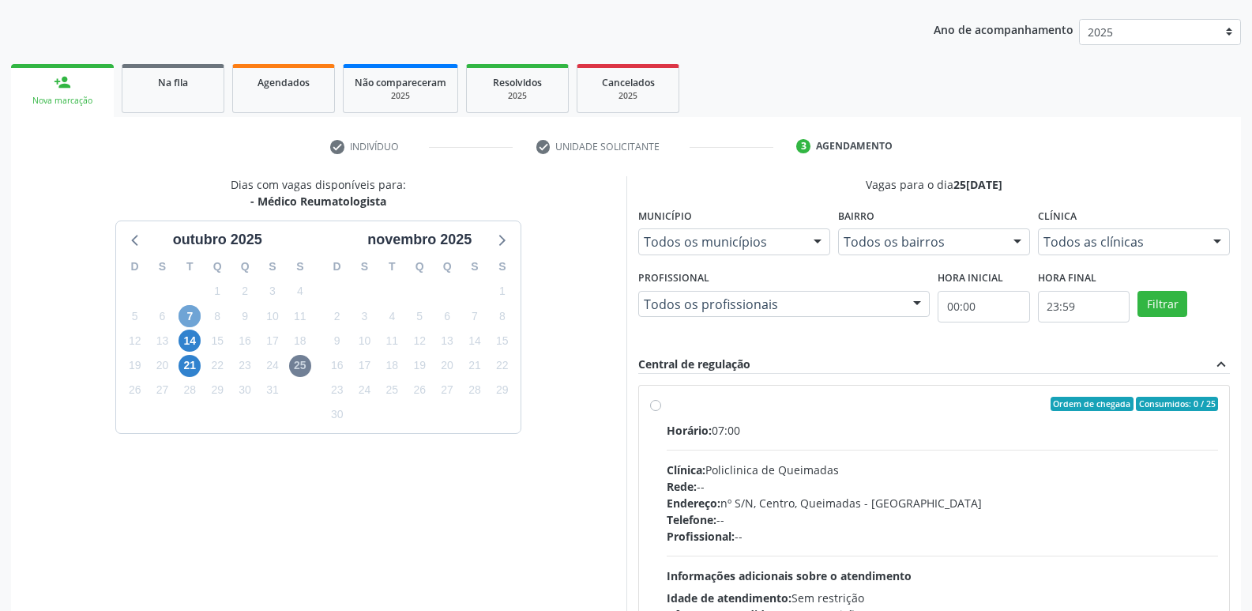
click at [186, 313] on span "7" at bounding box center [190, 316] width 22 height 22
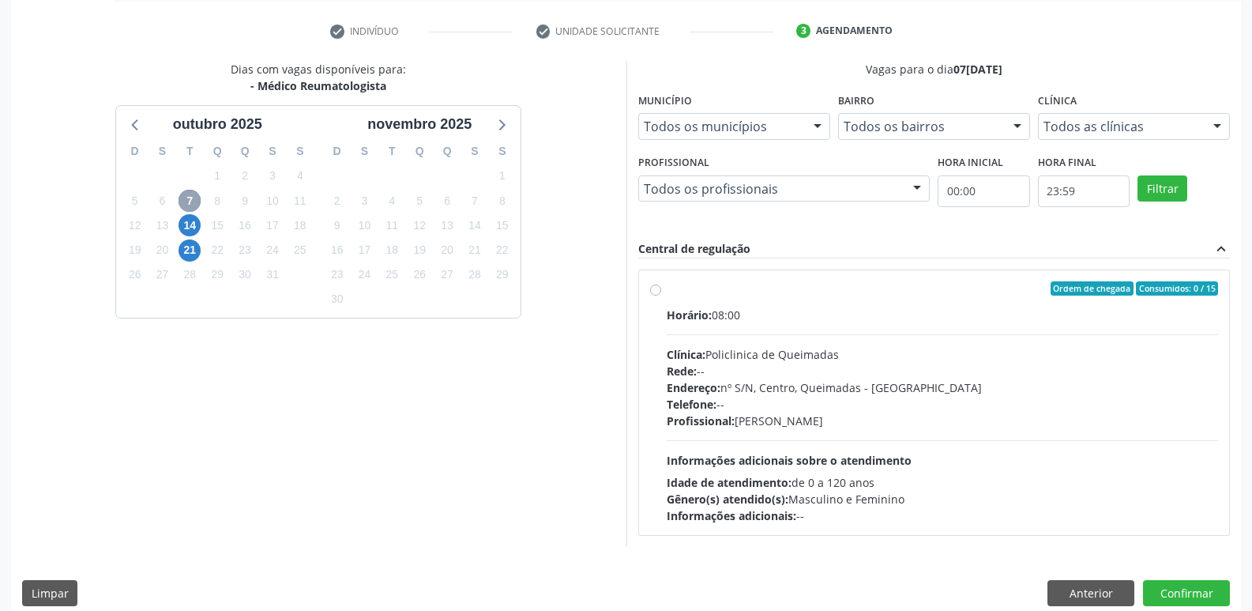
scroll to position [305, 0]
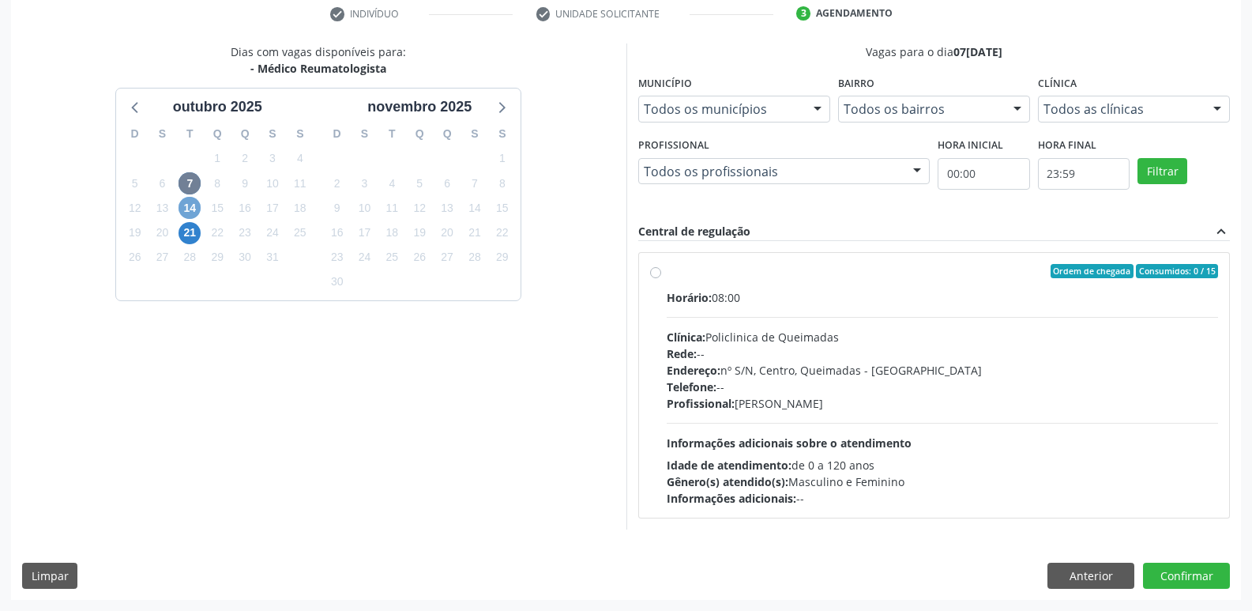
drag, startPoint x: 191, startPoint y: 209, endPoint x: 176, endPoint y: 217, distance: 17.0
click at [190, 210] on span "14" at bounding box center [190, 208] width 22 height 22
click at [185, 232] on span "21" at bounding box center [190, 233] width 22 height 22
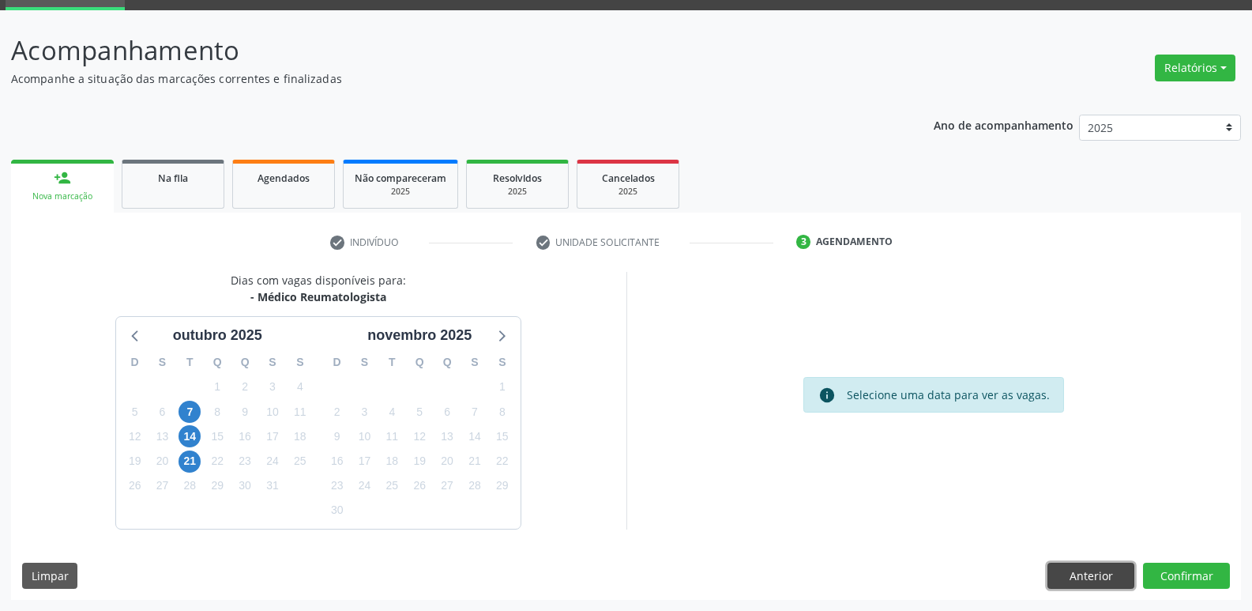
click at [1087, 563] on button "Anterior" at bounding box center [1091, 576] width 87 height 27
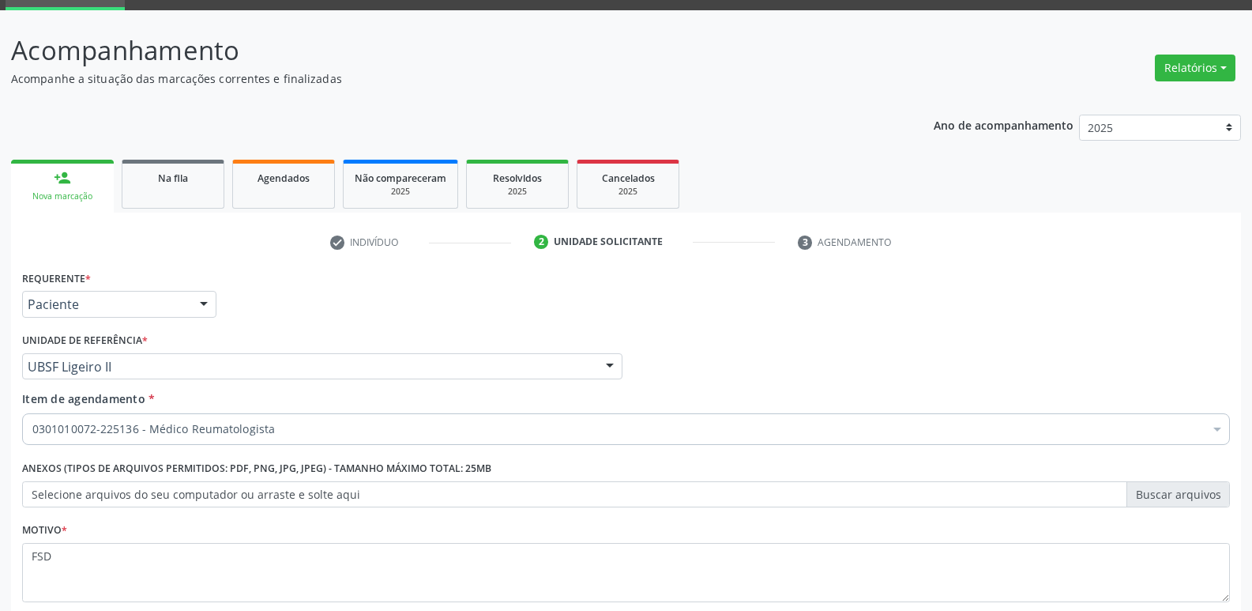
scroll to position [0, 0]
